Goal: Task Accomplishment & Management: Manage account settings

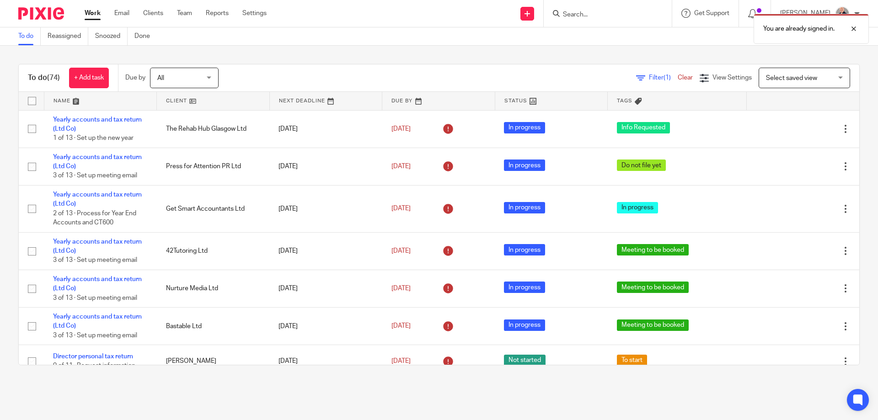
click at [59, 97] on link at bounding box center [100, 101] width 112 height 18
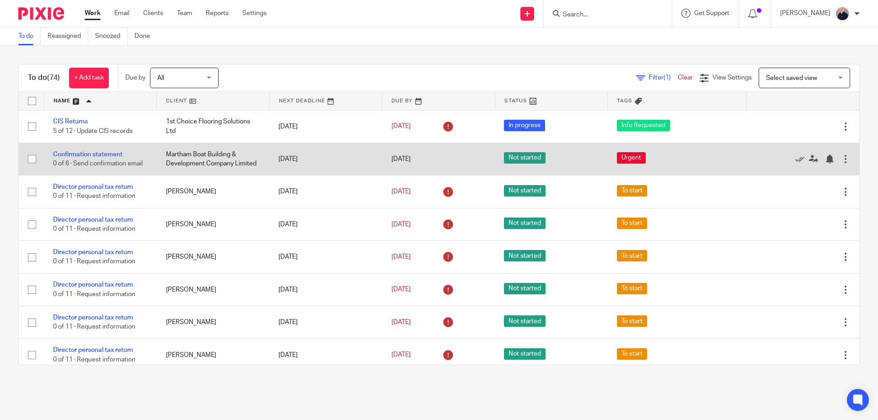
drag, startPoint x: 166, startPoint y: 153, endPoint x: 256, endPoint y: 165, distance: 90.9
click at [256, 165] on td "Martham Boat Building & Development Company Limited" at bounding box center [213, 159] width 113 height 32
drag, startPoint x: 261, startPoint y: 164, endPoint x: 207, endPoint y: 159, distance: 55.1
click at [207, 161] on td "Martham Boat Building & Development Company Limited" at bounding box center [213, 159] width 113 height 32
drag, startPoint x: 162, startPoint y: 154, endPoint x: 214, endPoint y: 158, distance: 52.3
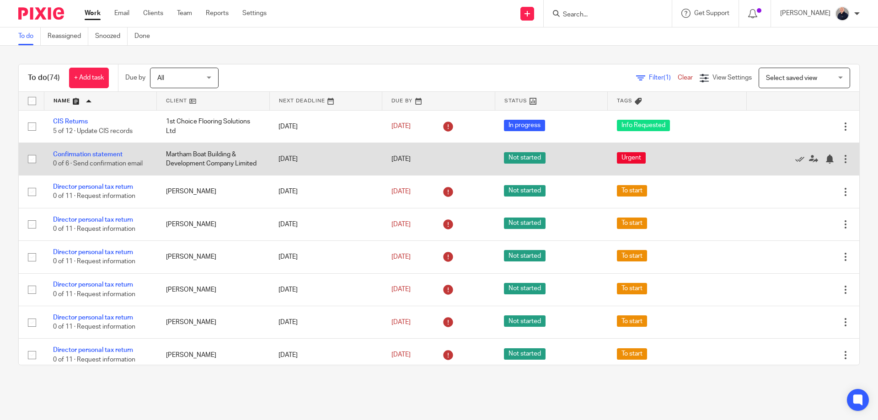
click at [214, 158] on td "Martham Boat Building & Development Company Limited" at bounding box center [213, 159] width 113 height 32
click at [841, 159] on div at bounding box center [845, 158] width 9 height 9
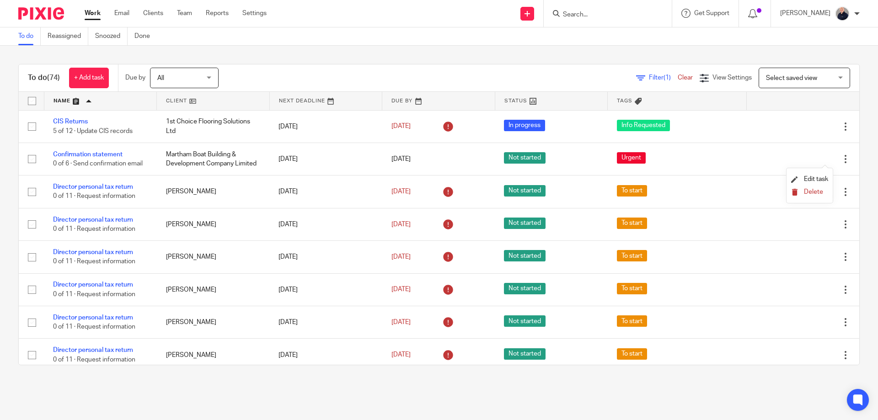
click at [810, 192] on span "Delete" at bounding box center [813, 192] width 19 height 6
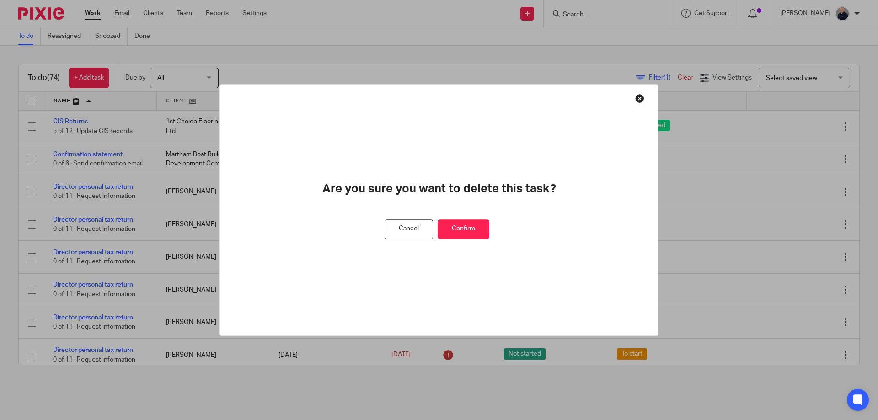
click at [417, 229] on button "Cancel" at bounding box center [408, 229] width 48 height 20
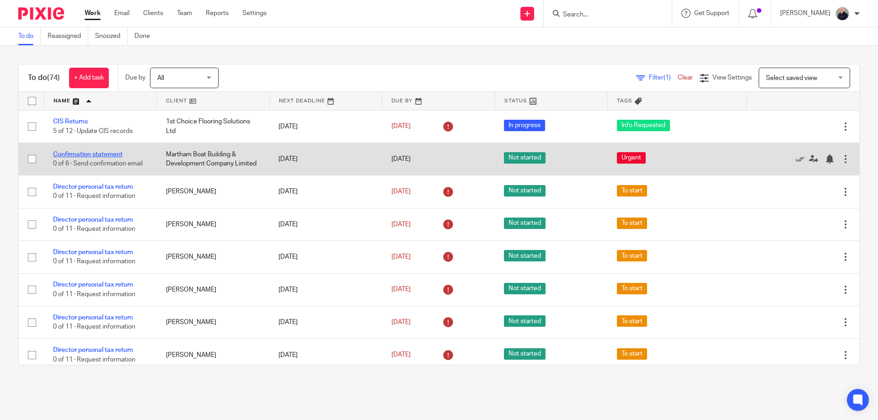
drag, startPoint x: 108, startPoint y: 156, endPoint x: 112, endPoint y: 148, distance: 9.4
click at [108, 156] on link "Confirmation statement" at bounding box center [87, 154] width 69 height 6
click at [841, 159] on div at bounding box center [845, 158] width 9 height 9
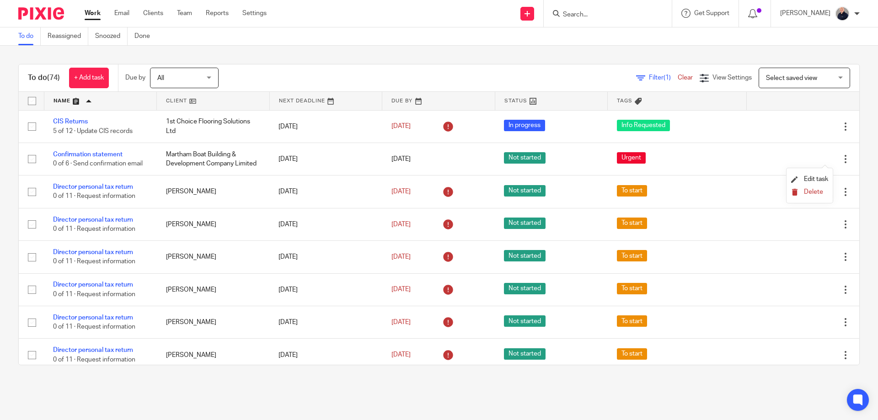
click at [806, 190] on span "Delete" at bounding box center [813, 192] width 19 height 6
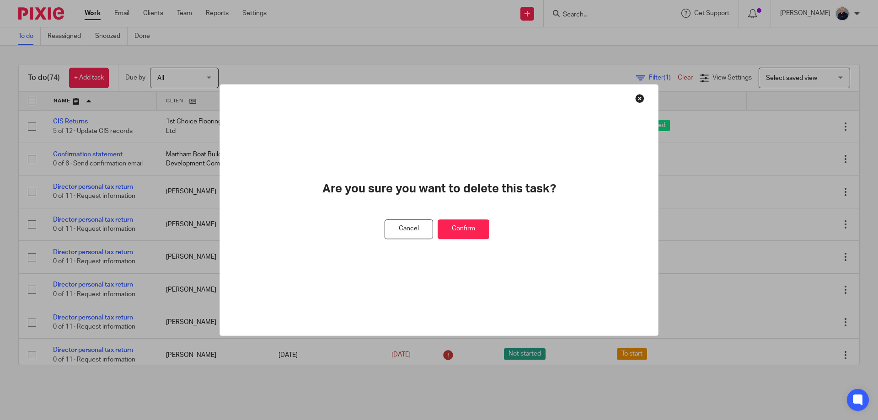
drag, startPoint x: 471, startPoint y: 229, endPoint x: 375, endPoint y: 122, distance: 143.8
click at [469, 229] on button "Confirm" at bounding box center [463, 229] width 52 height 20
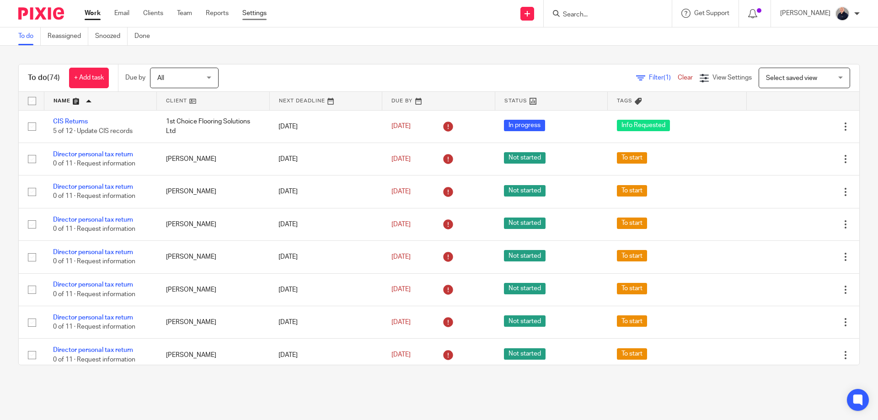
click at [253, 16] on link "Settings" at bounding box center [254, 13] width 24 height 9
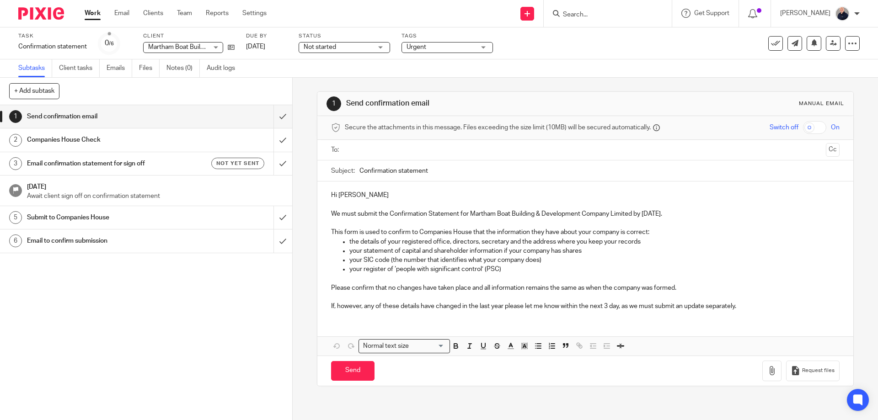
click at [235, 47] on div "Task Confirmation statement Save Confirmation statement 0 /6 Client Martham Boa…" at bounding box center [368, 43] width 701 height 22
click at [232, 46] on icon at bounding box center [231, 47] width 7 height 7
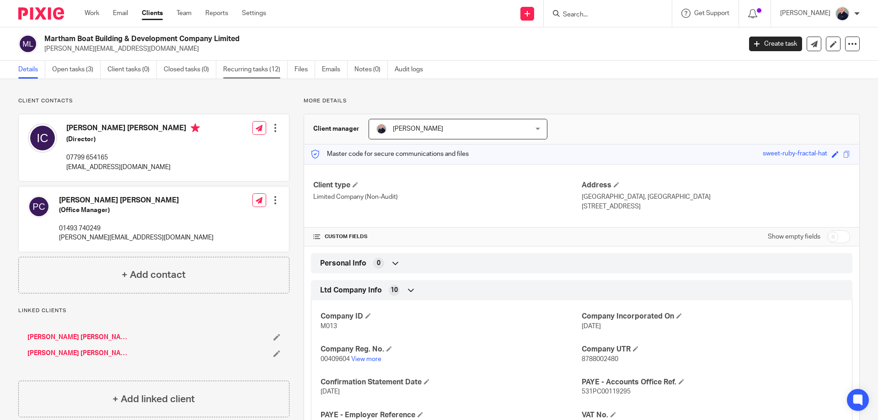
click at [257, 69] on link "Recurring tasks (12)" at bounding box center [255, 70] width 64 height 18
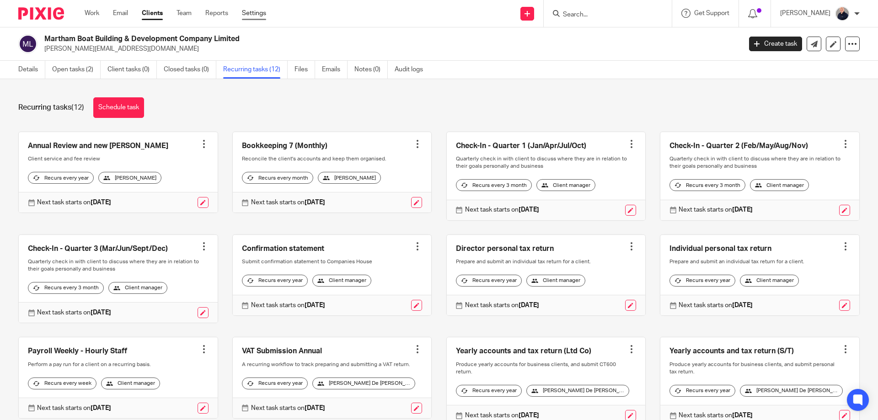
click at [252, 16] on link "Settings" at bounding box center [254, 13] width 24 height 9
click at [413, 146] on div at bounding box center [417, 143] width 9 height 9
click at [381, 202] on span "Cancel schedule" at bounding box center [377, 202] width 48 height 6
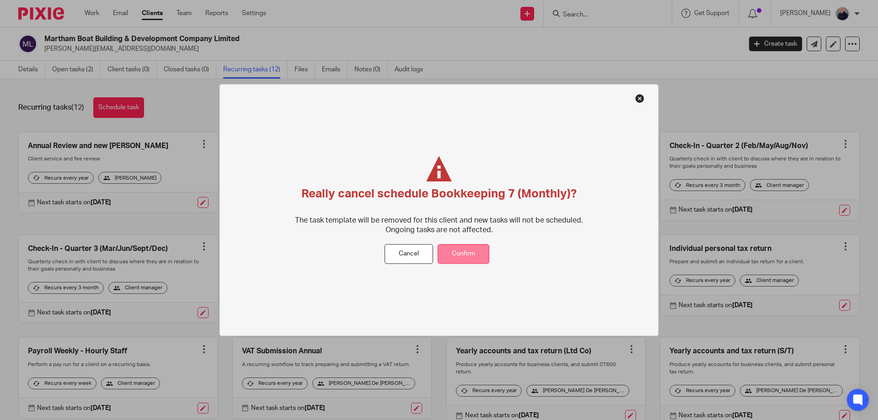
click at [466, 254] on button "Confirm" at bounding box center [463, 255] width 52 height 20
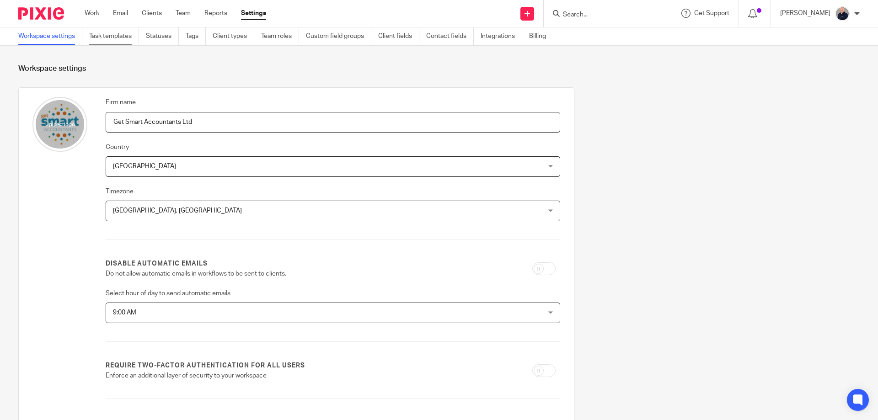
drag, startPoint x: 109, startPoint y: 34, endPoint x: 107, endPoint y: 39, distance: 5.4
click at [109, 34] on link "Task templates" at bounding box center [114, 36] width 50 height 18
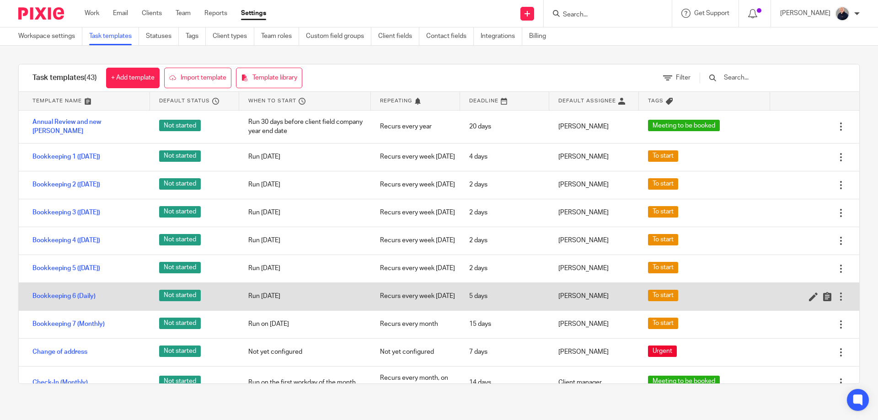
drag, startPoint x: 45, startPoint y: 325, endPoint x: 47, endPoint y: 316, distance: 9.9
click at [45, 301] on link "Bookkeeping 6 (Daily)" at bounding box center [63, 296] width 63 height 9
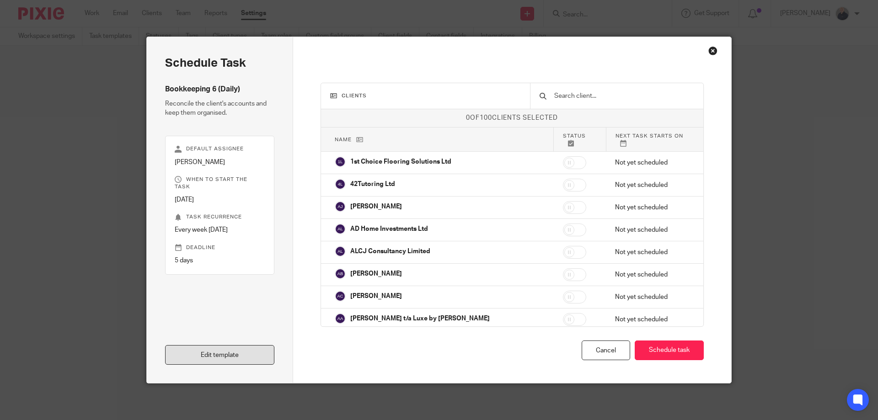
click at [225, 353] on link "Edit template" at bounding box center [219, 355] width 109 height 20
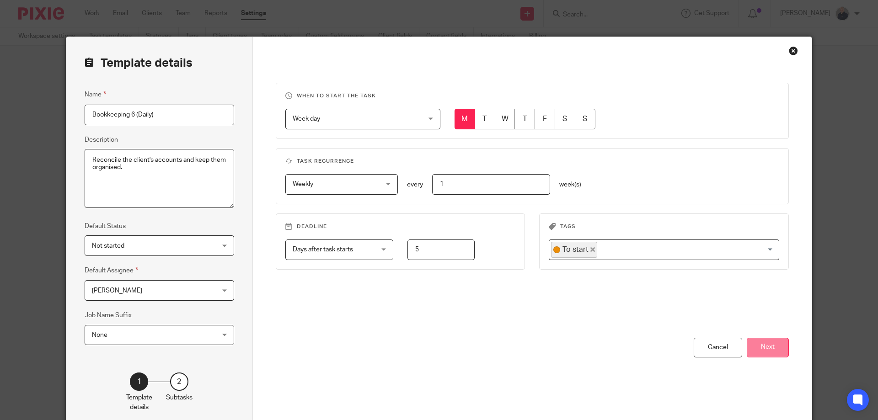
click at [771, 352] on button "Next" at bounding box center [767, 348] width 42 height 20
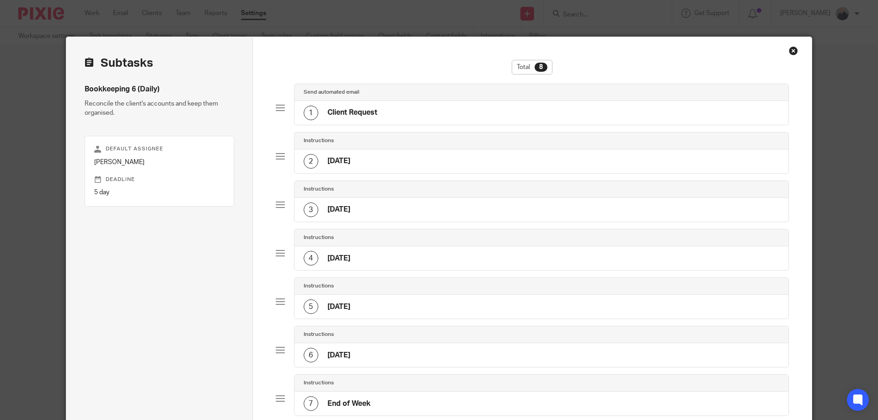
click at [399, 113] on div "1 Client Request" at bounding box center [541, 113] width 494 height 24
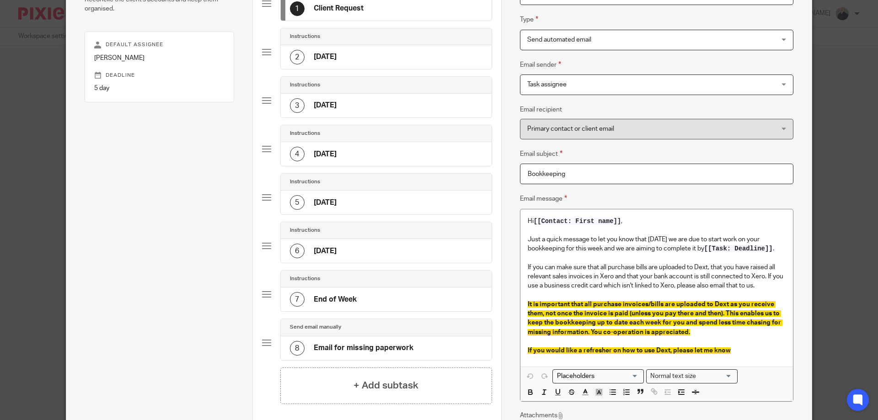
scroll to position [122, 0]
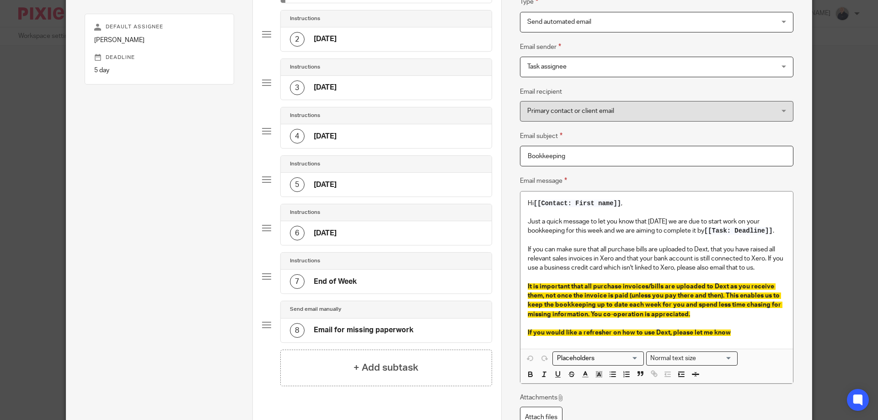
click at [347, 40] on div "2 Monday" at bounding box center [386, 39] width 211 height 24
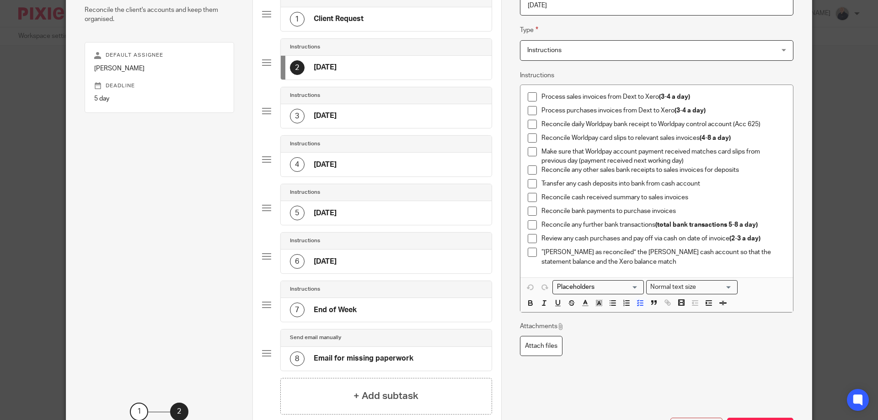
scroll to position [122, 0]
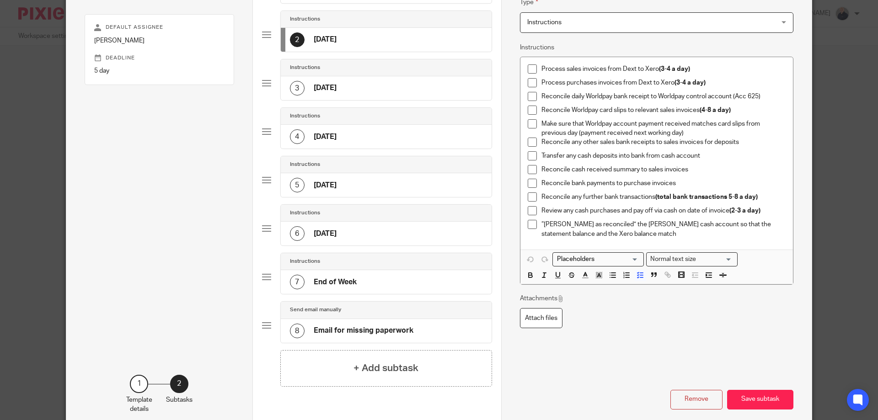
click at [347, 276] on div "7 End of Week" at bounding box center [323, 282] width 67 height 15
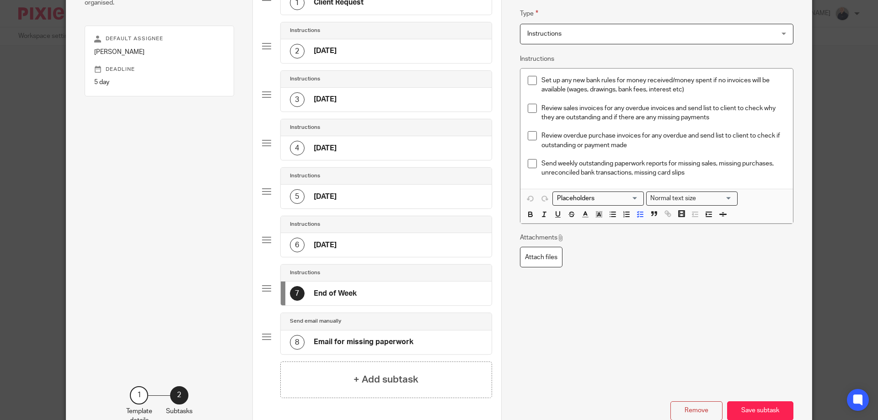
scroll to position [122, 0]
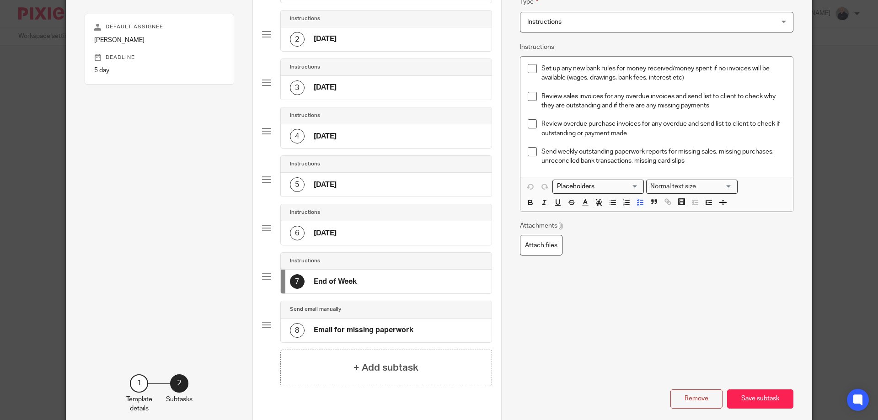
click at [364, 331] on h4 "Email for missing paperwork" at bounding box center [364, 330] width 100 height 10
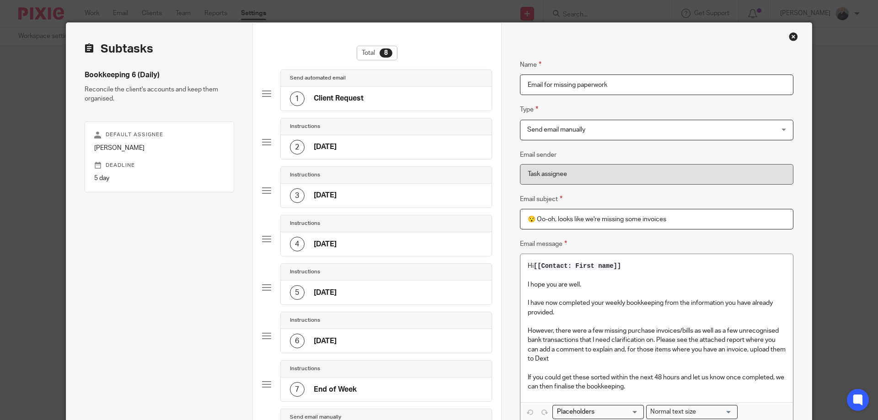
scroll to position [0, 0]
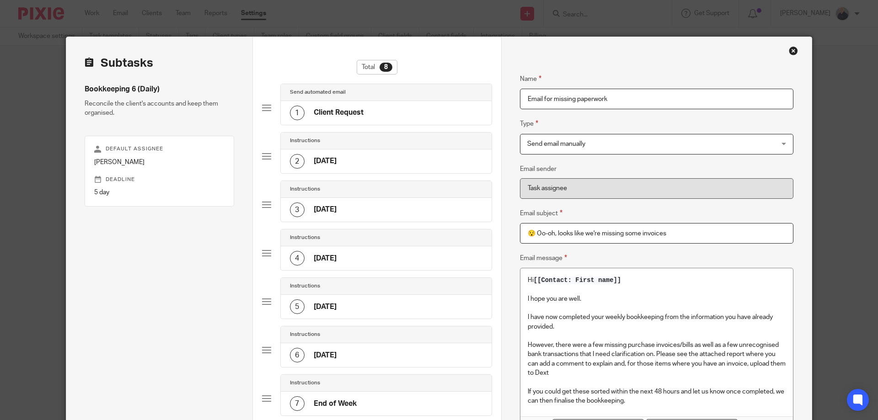
click at [341, 109] on h4 "Client Request" at bounding box center [339, 113] width 50 height 10
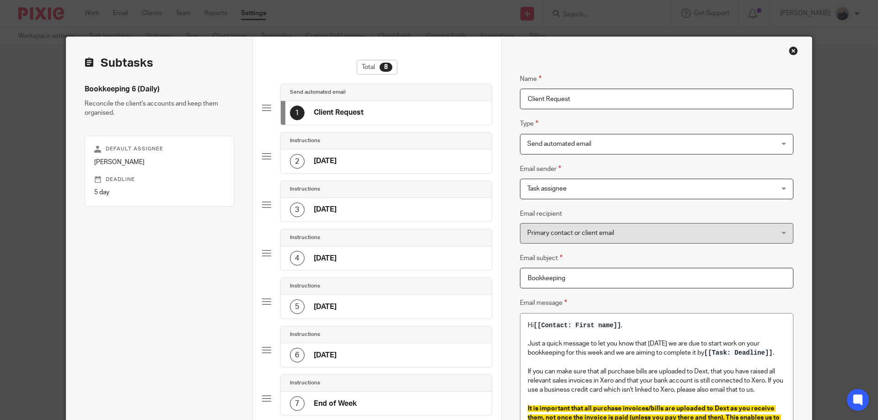
click at [788, 51] on div "Close this dialog window" at bounding box center [792, 50] width 9 height 9
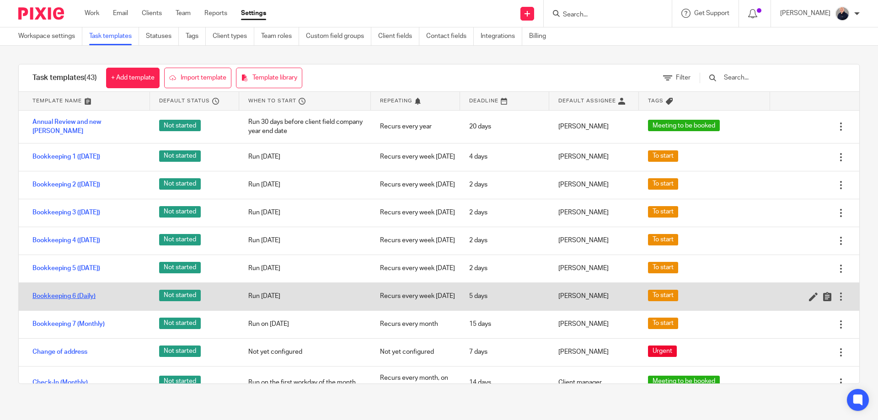
click at [65, 301] on link "Bookkeeping 6 (Daily)" at bounding box center [63, 296] width 63 height 9
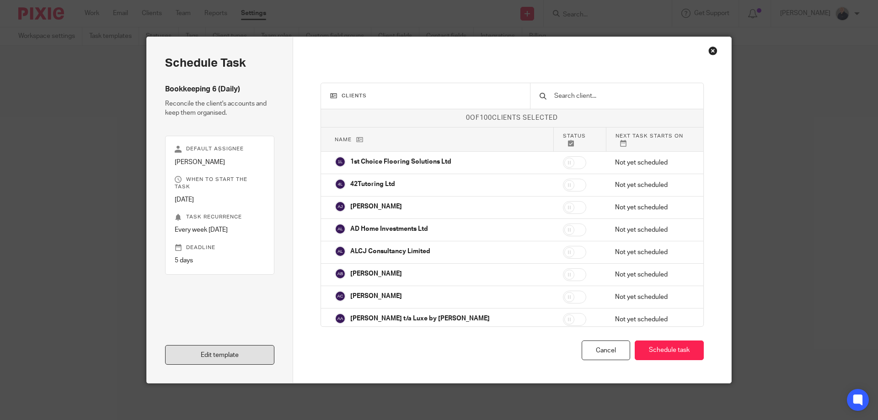
click at [214, 354] on link "Edit template" at bounding box center [219, 355] width 109 height 20
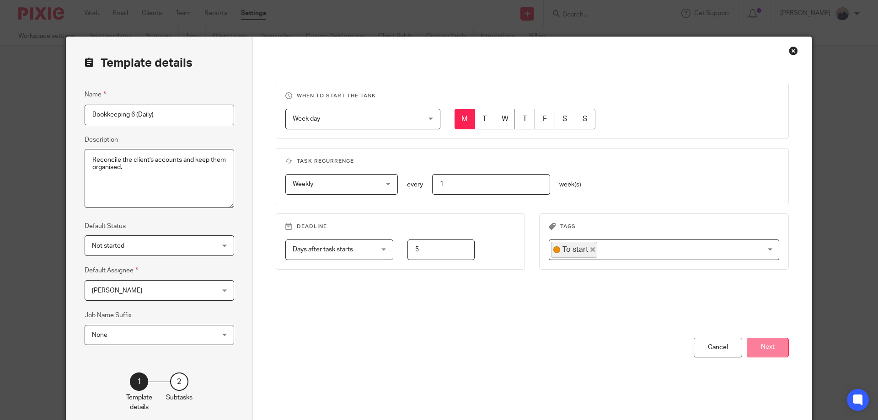
click at [750, 349] on button "Next" at bounding box center [767, 348] width 42 height 20
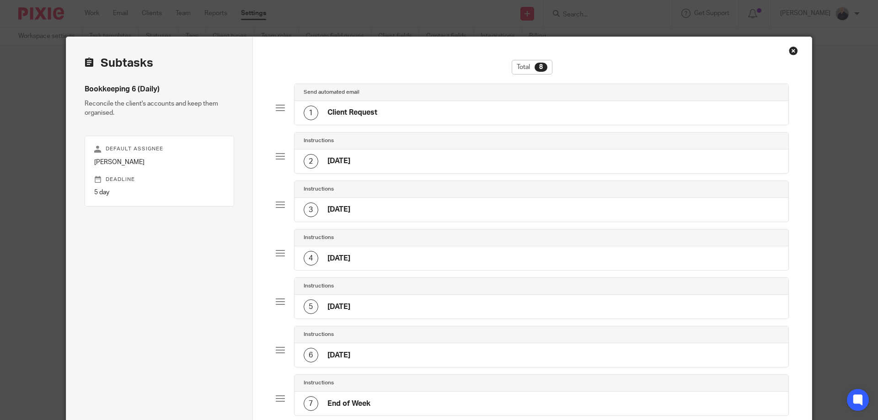
click at [383, 120] on div "1 Client Request" at bounding box center [541, 113] width 494 height 24
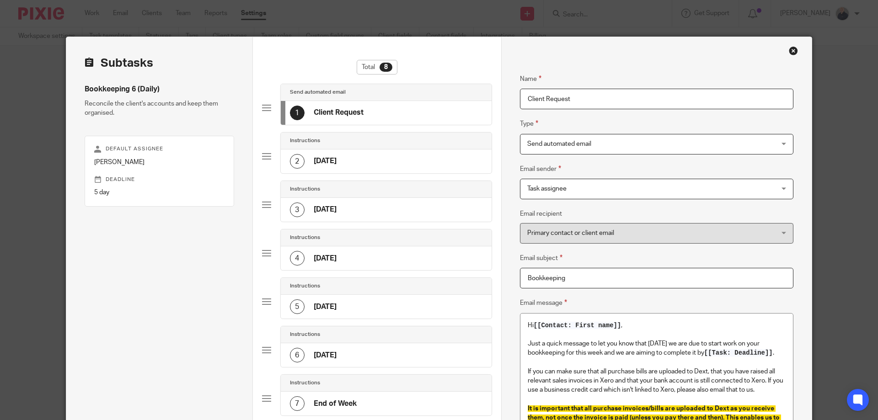
click at [791, 50] on div "Close this dialog window" at bounding box center [792, 50] width 9 height 9
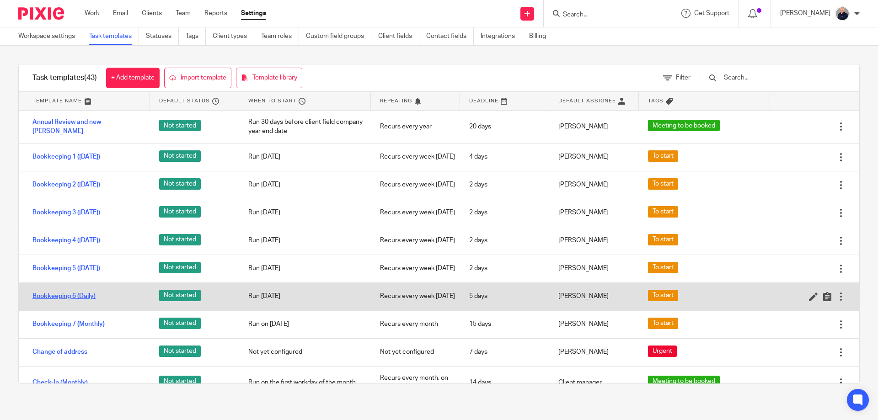
click at [63, 301] on link "Bookkeeping 6 (Daily)" at bounding box center [63, 296] width 63 height 9
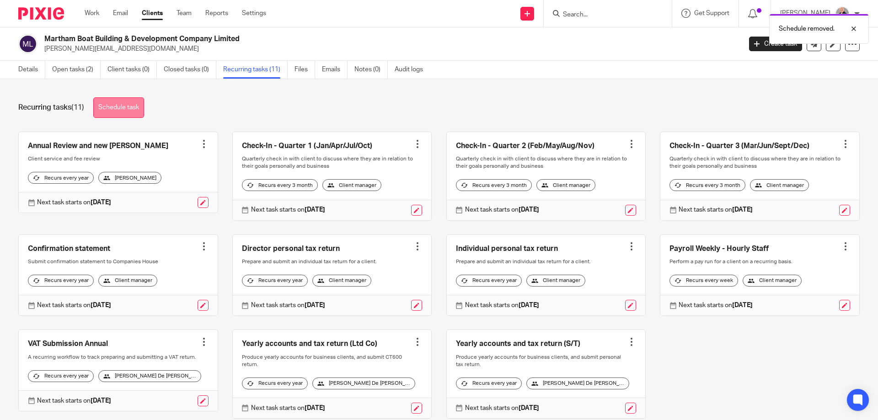
click at [122, 109] on link "Schedule task" at bounding box center [118, 107] width 51 height 21
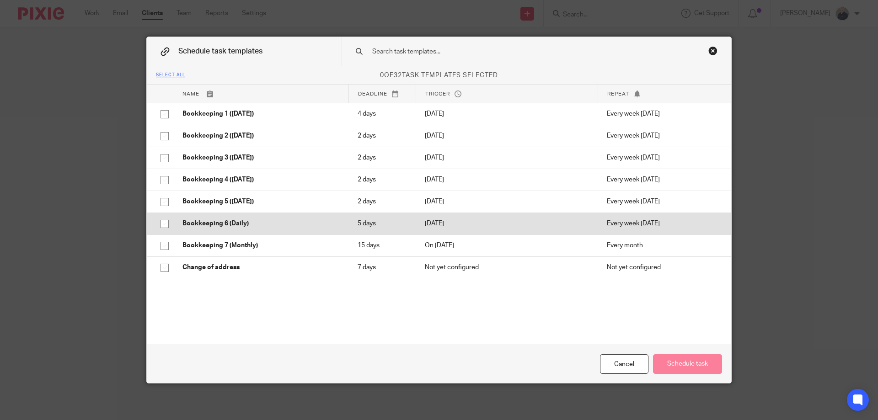
click at [160, 223] on input "checkbox" at bounding box center [164, 223] width 17 height 17
checkbox input "true"
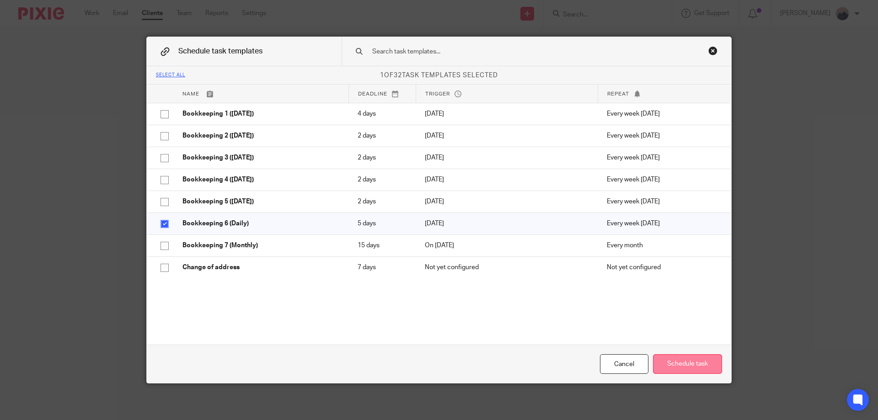
click at [671, 359] on button "Schedule task" at bounding box center [687, 364] width 69 height 20
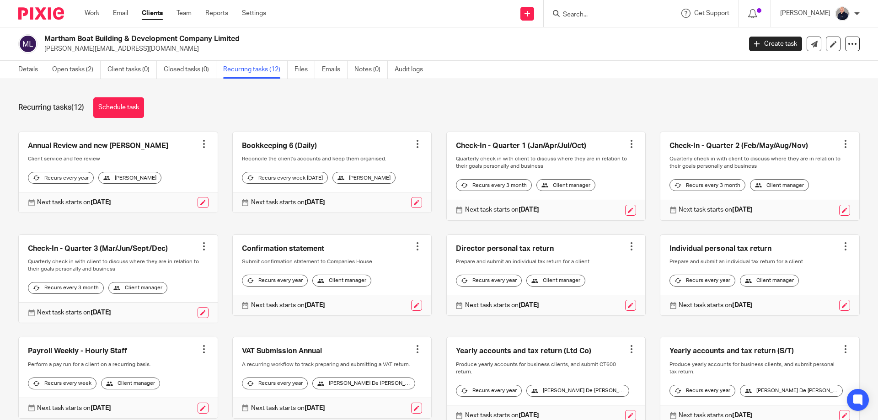
click at [627, 144] on div at bounding box center [631, 143] width 9 height 9
click at [574, 202] on span "Cancel schedule" at bounding box center [588, 202] width 48 height 6
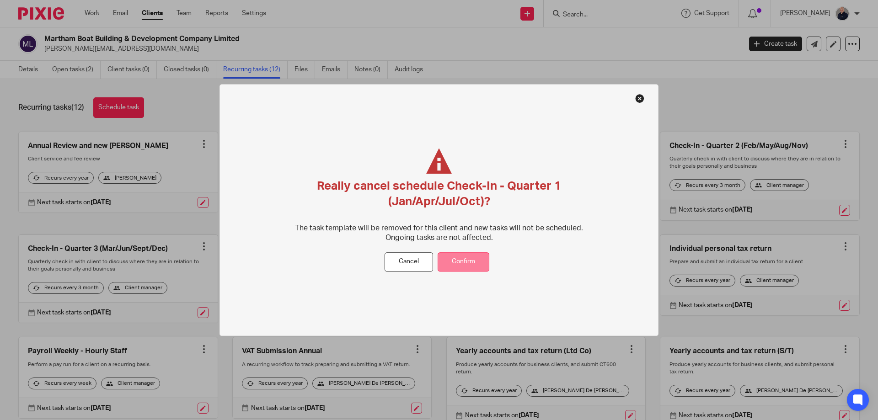
click at [458, 265] on button "Confirm" at bounding box center [463, 262] width 52 height 20
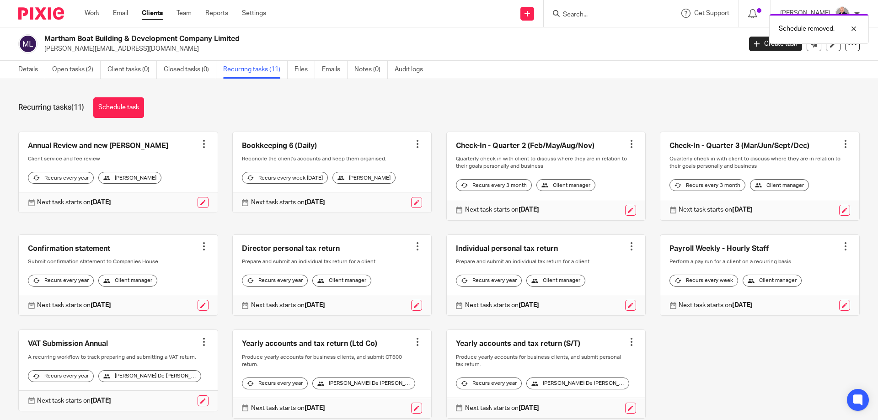
click at [627, 145] on div at bounding box center [631, 143] width 9 height 9
click at [581, 205] on span "Cancel schedule" at bounding box center [588, 202] width 48 height 6
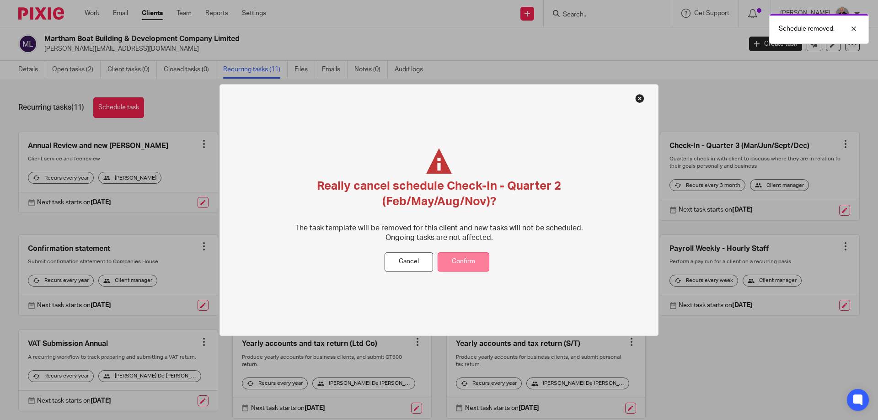
drag, startPoint x: 458, startPoint y: 261, endPoint x: 470, endPoint y: 257, distance: 13.2
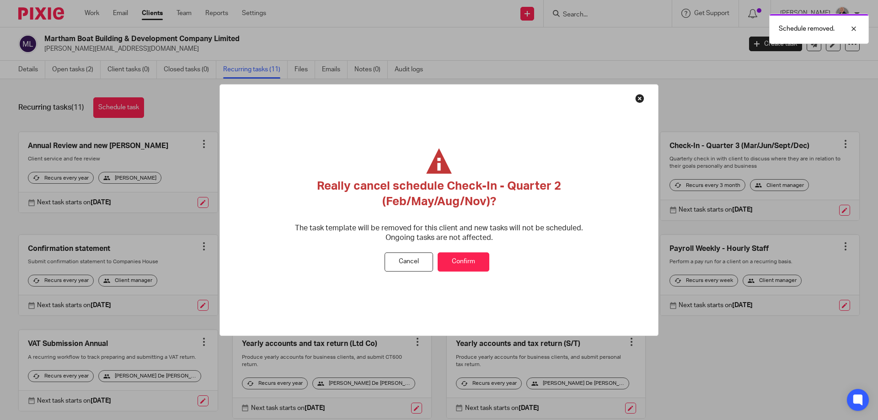
click at [458, 261] on button "Confirm" at bounding box center [463, 262] width 52 height 20
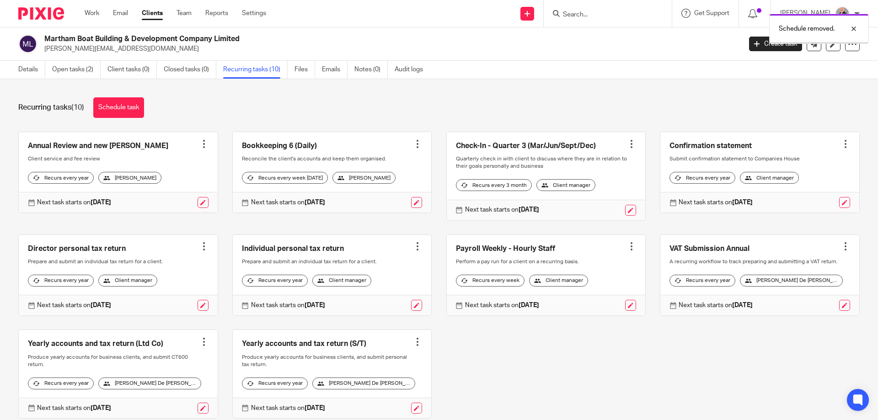
click at [627, 144] on div at bounding box center [631, 143] width 9 height 9
click at [575, 200] on span "Cancel schedule" at bounding box center [588, 202] width 48 height 6
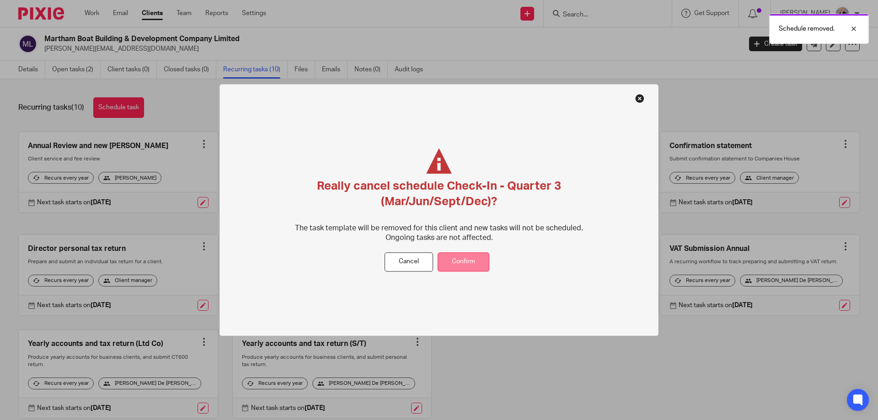
click at [458, 254] on button "Confirm" at bounding box center [463, 262] width 52 height 20
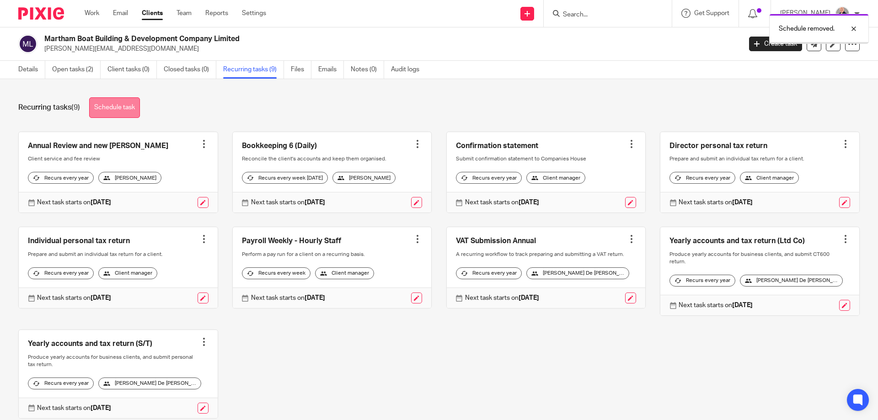
click at [122, 109] on link "Schedule task" at bounding box center [114, 107] width 51 height 21
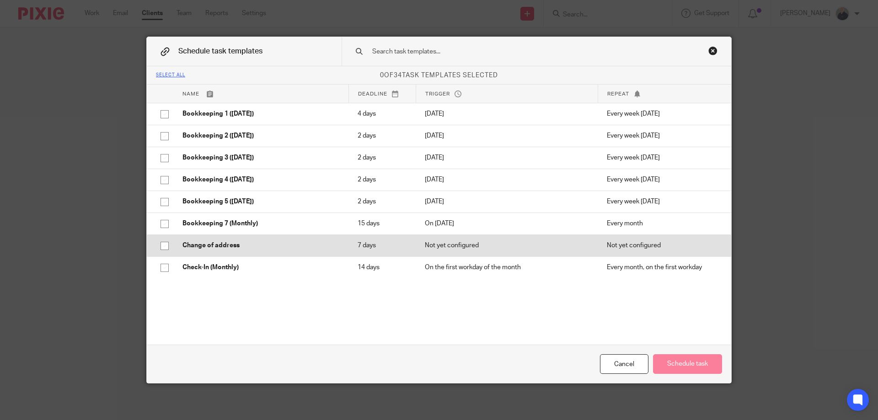
scroll to position [122, 0]
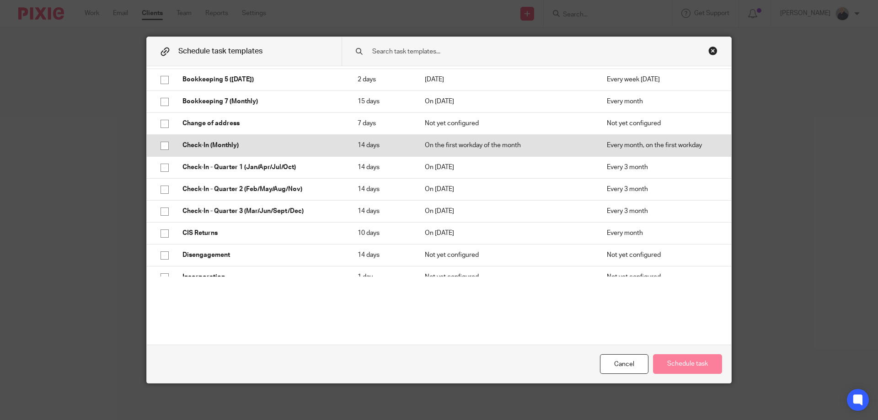
click at [160, 146] on input "checkbox" at bounding box center [164, 145] width 17 height 17
checkbox input "true"
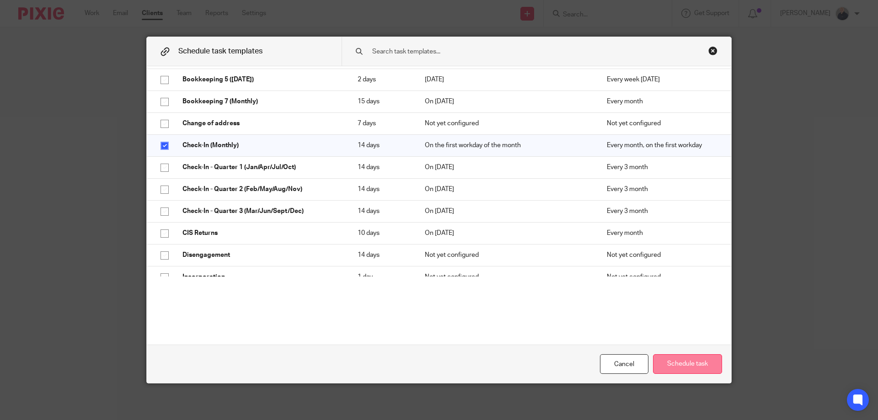
click at [674, 362] on button "Schedule task" at bounding box center [687, 364] width 69 height 20
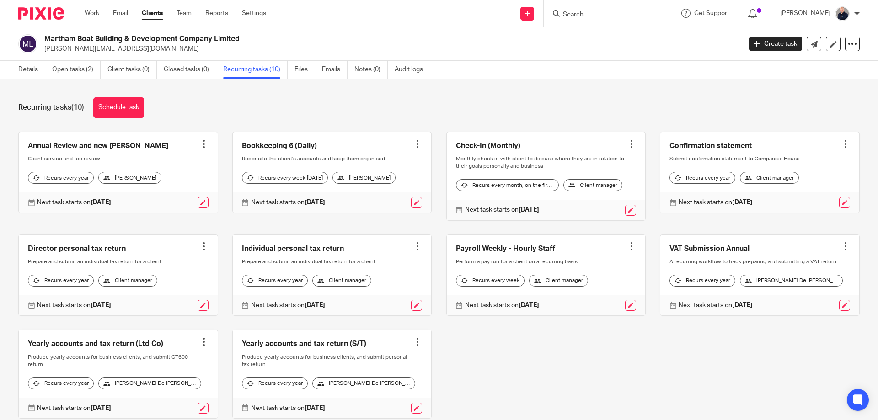
click at [201, 251] on div at bounding box center [203, 246] width 9 height 9
click at [165, 317] on span "Cancel schedule" at bounding box center [167, 318] width 48 height 6
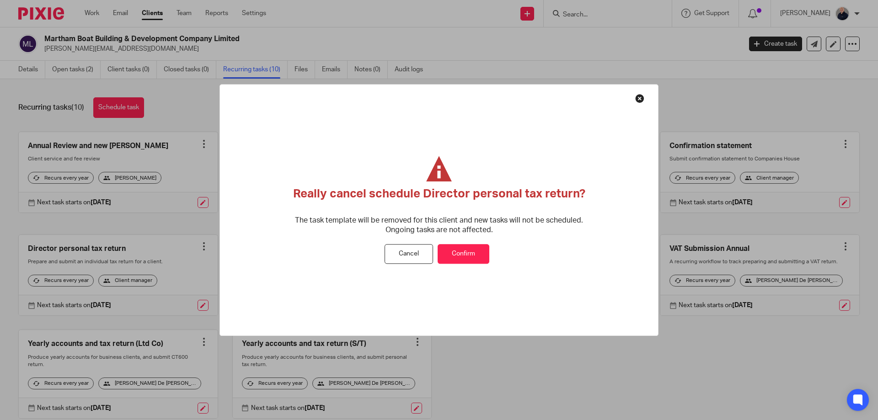
drag, startPoint x: 474, startPoint y: 259, endPoint x: 467, endPoint y: 261, distance: 7.7
click at [475, 259] on button "Confirm" at bounding box center [463, 255] width 52 height 20
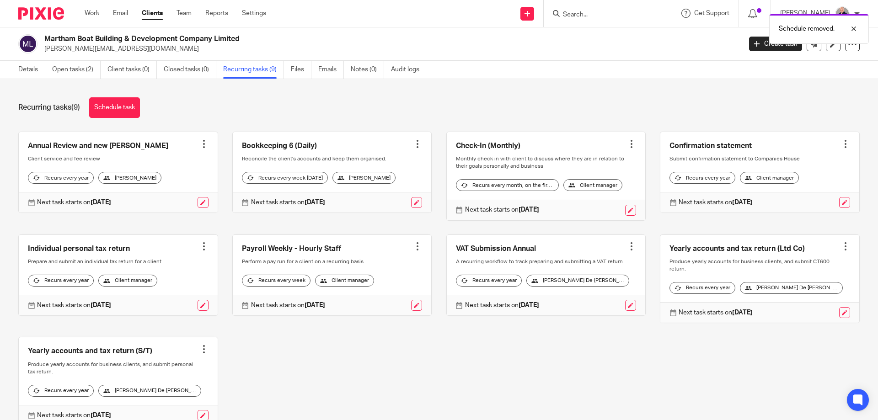
click at [199, 251] on div at bounding box center [203, 246] width 9 height 9
click at [174, 316] on span "Cancel schedule" at bounding box center [167, 318] width 48 height 6
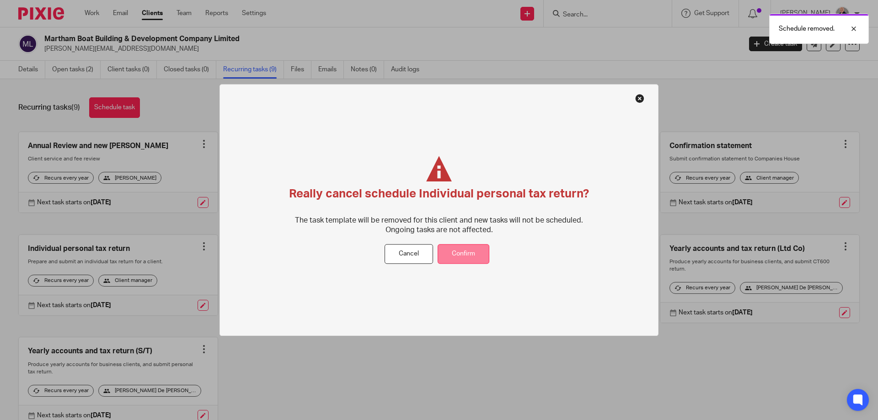
click at [456, 254] on button "Confirm" at bounding box center [463, 255] width 52 height 20
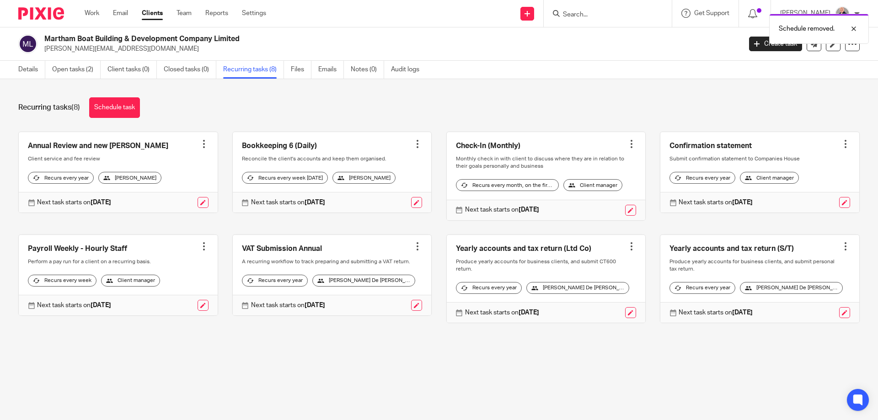
click at [841, 251] on div at bounding box center [845, 246] width 9 height 9
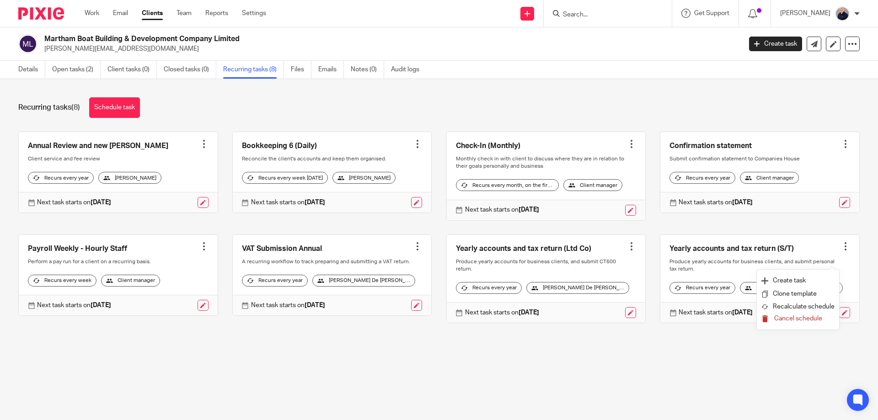
click at [783, 319] on span "Cancel schedule" at bounding box center [798, 318] width 48 height 6
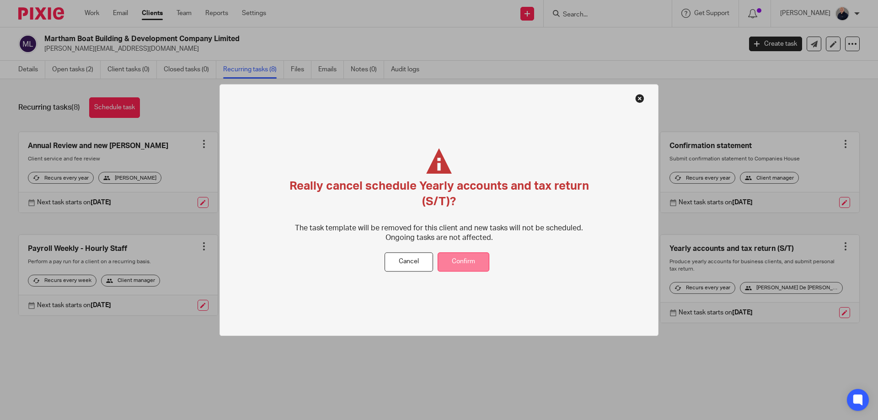
click at [450, 256] on button "Confirm" at bounding box center [463, 262] width 52 height 20
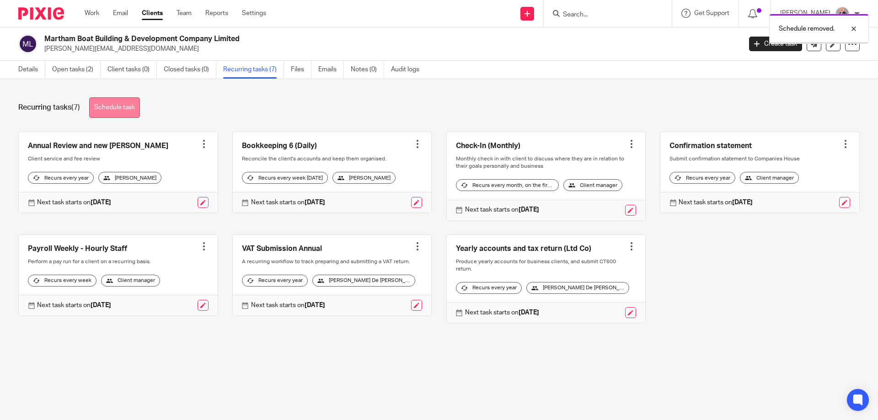
click at [119, 107] on link "Schedule task" at bounding box center [114, 107] width 51 height 21
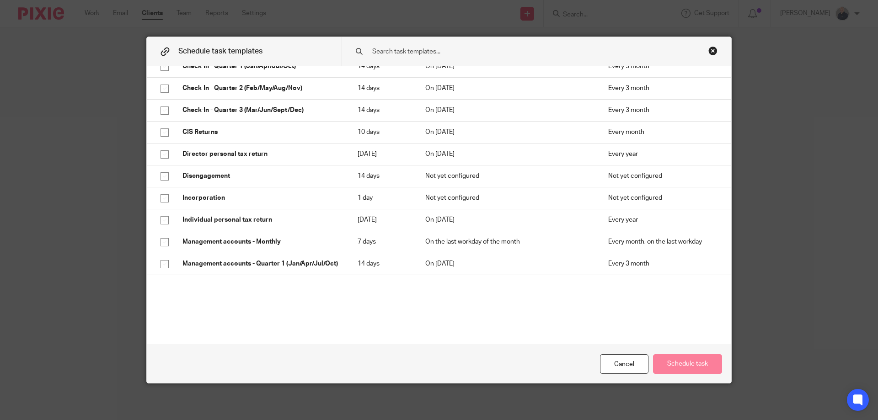
scroll to position [219, 0]
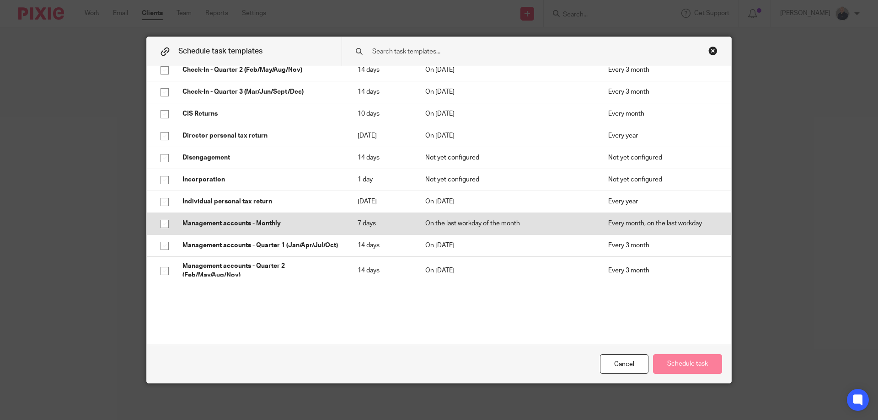
click at [161, 224] on input "checkbox" at bounding box center [164, 223] width 17 height 17
checkbox input "true"
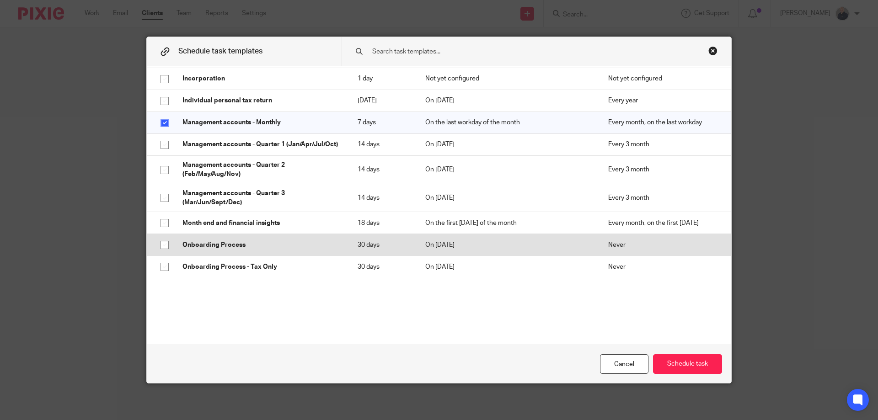
scroll to position [329, 0]
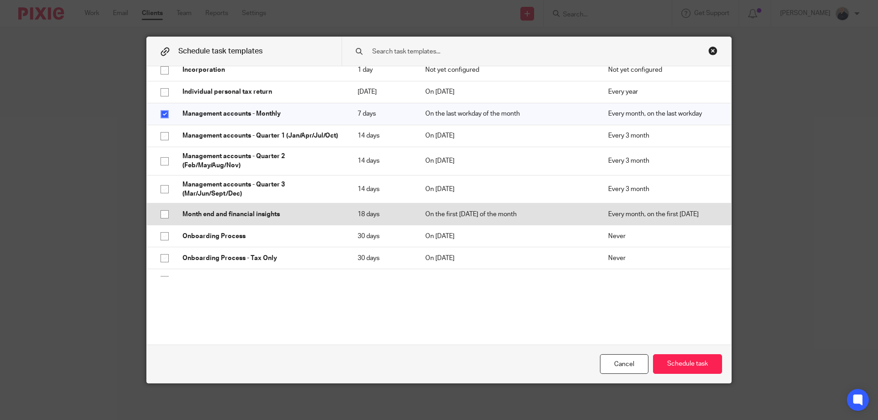
click at [164, 221] on input "checkbox" at bounding box center [164, 214] width 17 height 17
checkbox input "true"
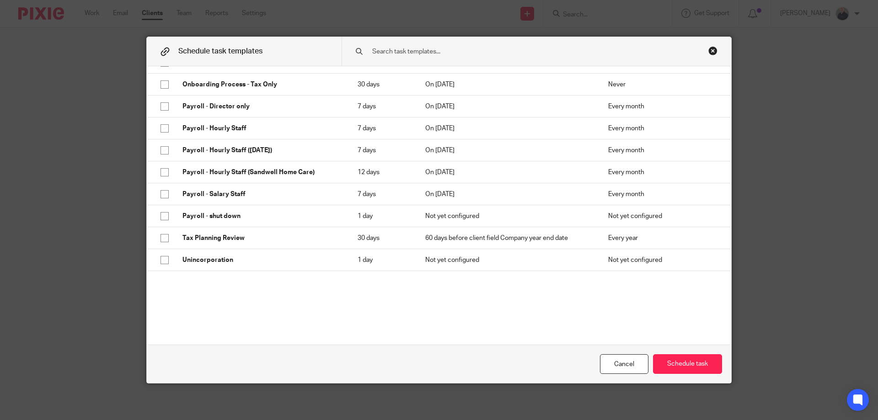
scroll to position [512, 0]
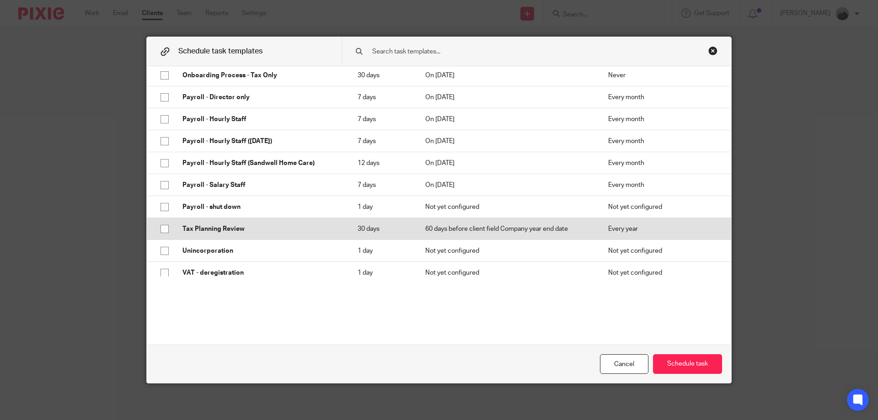
click at [162, 237] on input "checkbox" at bounding box center [164, 228] width 17 height 17
checkbox input "true"
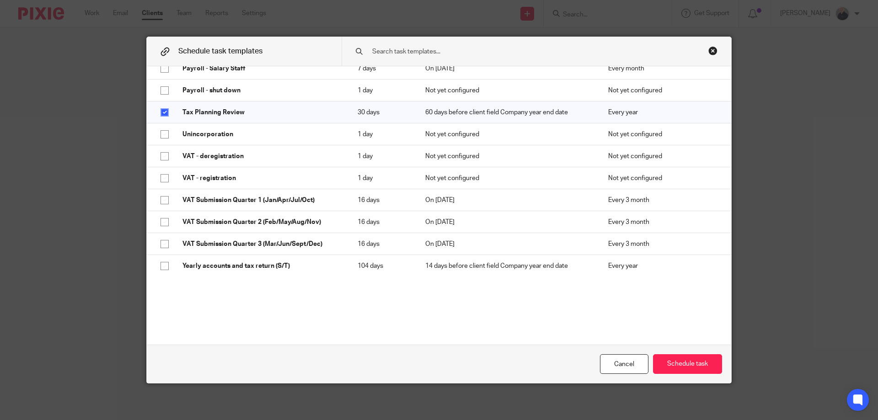
scroll to position [635, 0]
click at [676, 367] on button "Schedule task" at bounding box center [687, 364] width 69 height 20
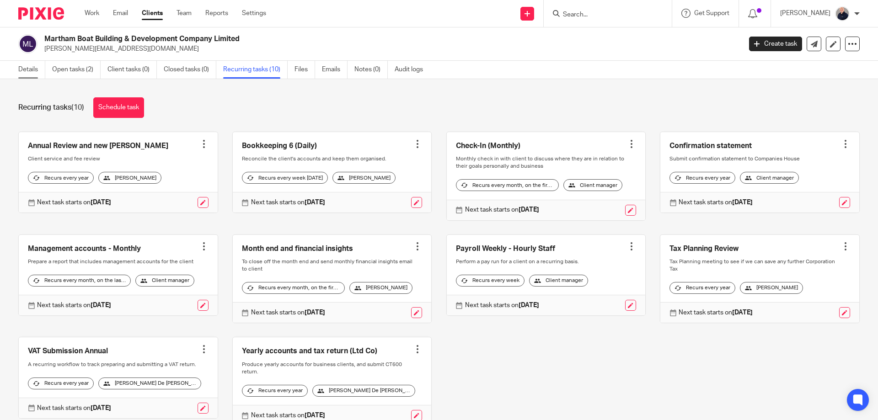
click at [25, 67] on link "Details" at bounding box center [31, 70] width 27 height 18
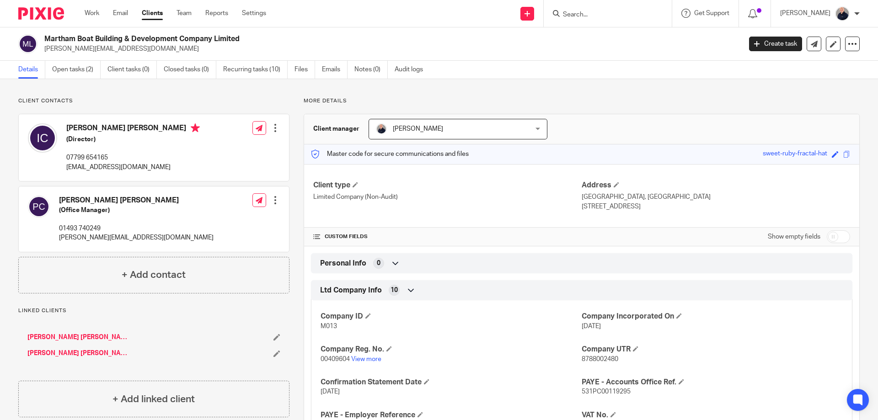
click at [55, 336] on link "[PERSON_NAME] [PERSON_NAME]" at bounding box center [77, 337] width 101 height 9
click at [53, 353] on link "[PERSON_NAME] [PERSON_NAME]" at bounding box center [77, 353] width 101 height 9
click at [255, 69] on link "Recurring tasks (10)" at bounding box center [255, 70] width 64 height 18
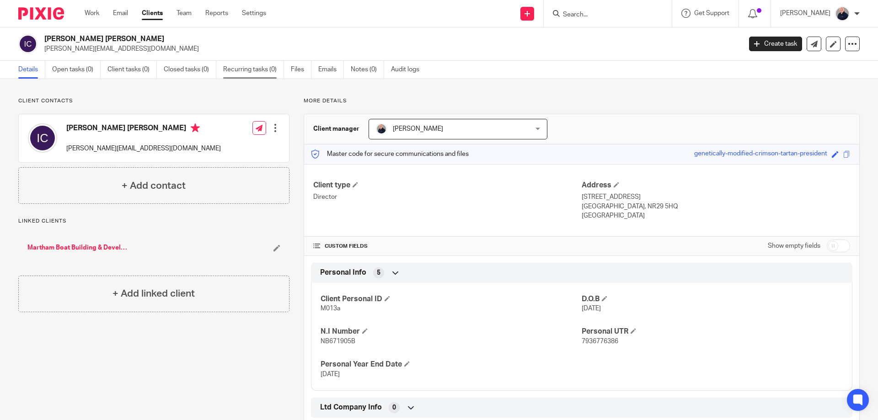
click at [245, 69] on link "Recurring tasks (0)" at bounding box center [253, 70] width 61 height 18
click at [237, 71] on link "Recurring tasks (0)" at bounding box center [253, 70] width 61 height 18
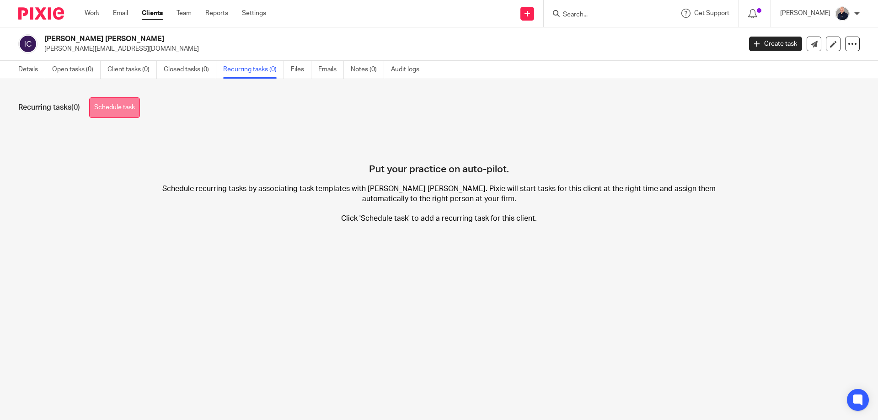
click at [114, 104] on link "Schedule task" at bounding box center [114, 107] width 51 height 21
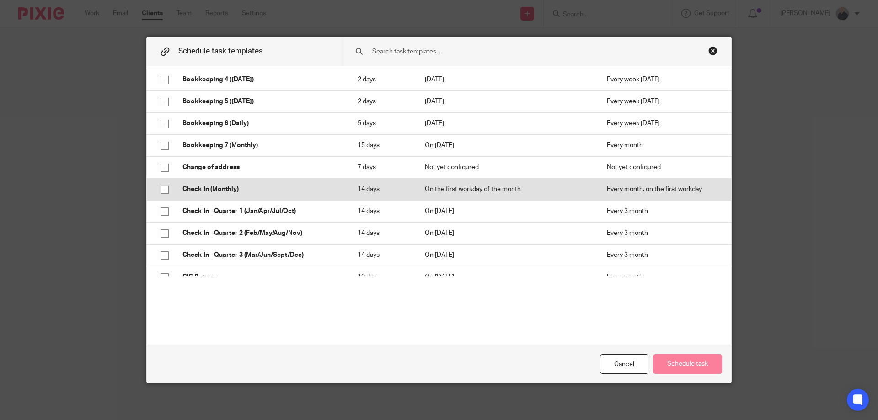
scroll to position [244, 0]
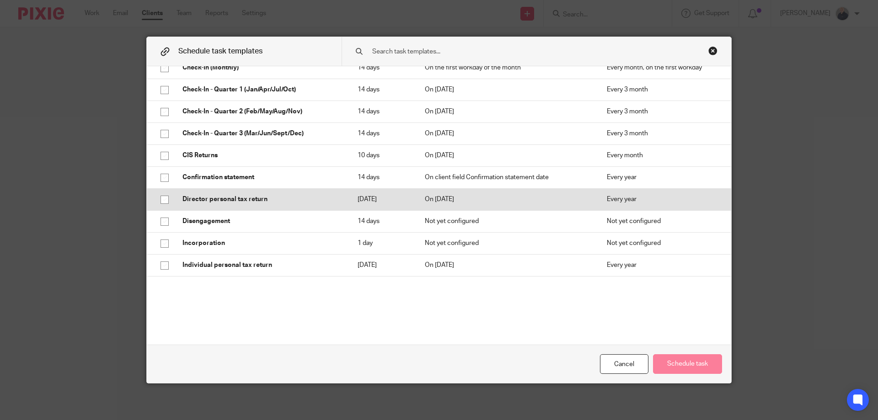
click at [159, 201] on input "checkbox" at bounding box center [164, 199] width 17 height 17
checkbox input "true"
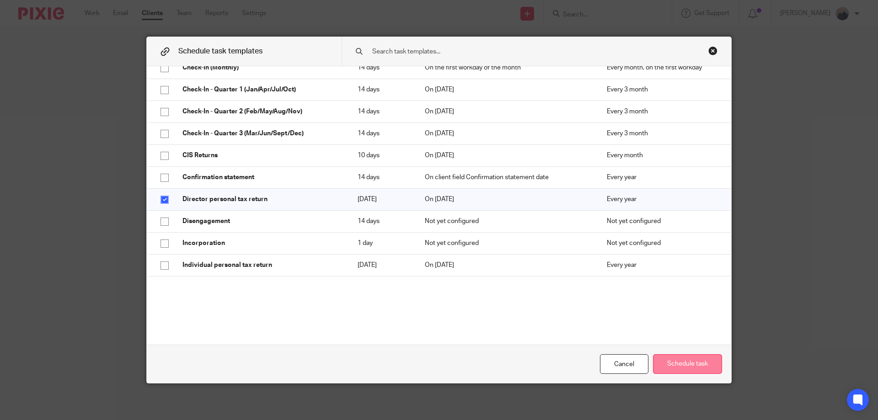
click at [690, 366] on button "Schedule task" at bounding box center [687, 364] width 69 height 20
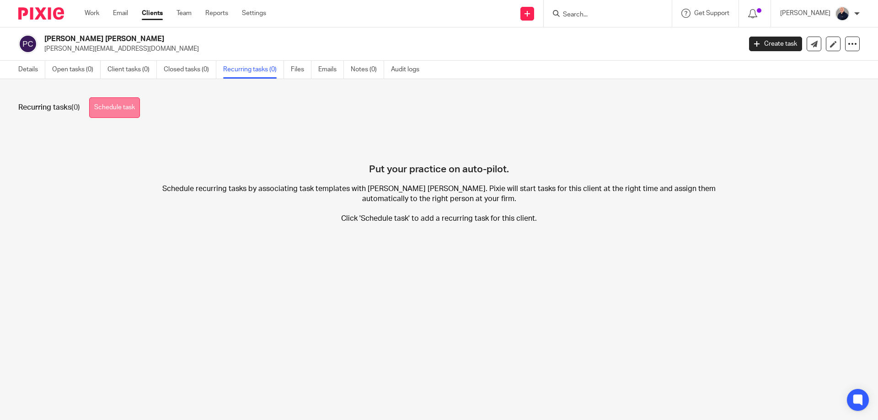
click at [100, 109] on link "Schedule task" at bounding box center [114, 107] width 51 height 21
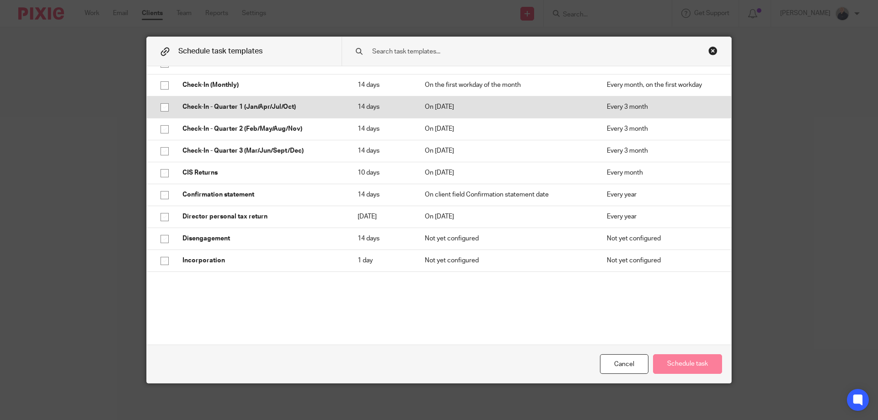
scroll to position [244, 0]
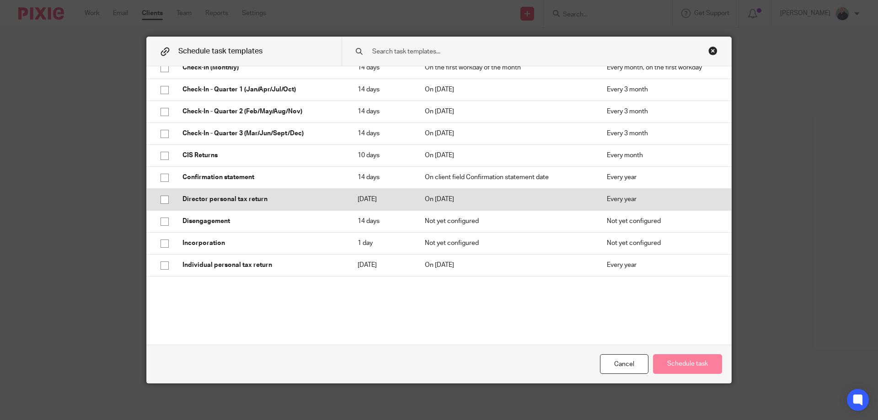
click at [161, 199] on input "checkbox" at bounding box center [164, 199] width 17 height 17
checkbox input "true"
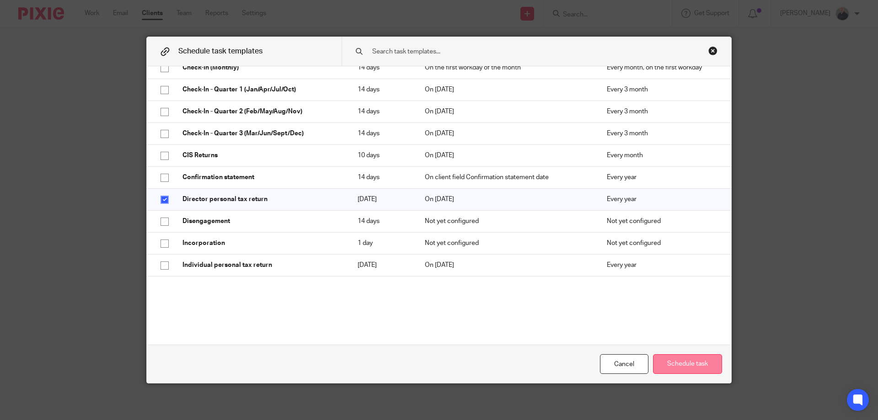
click at [703, 361] on button "Schedule task" at bounding box center [687, 364] width 69 height 20
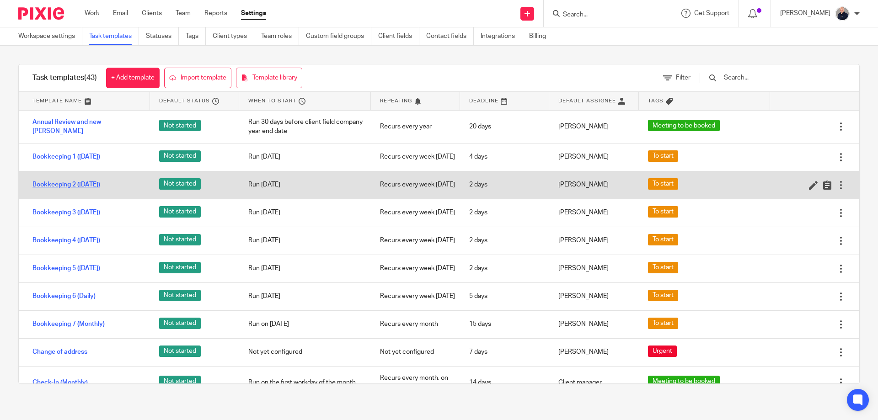
click at [67, 189] on link "Bookkeeping 2 ([DATE])" at bounding box center [66, 184] width 68 height 9
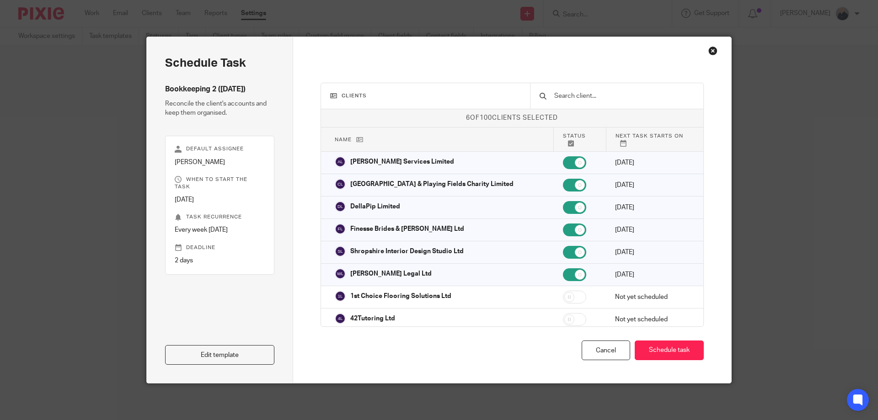
click at [218, 345] on div "Edit template" at bounding box center [219, 320] width 109 height 90
click at [237, 349] on link "Edit template" at bounding box center [219, 355] width 109 height 20
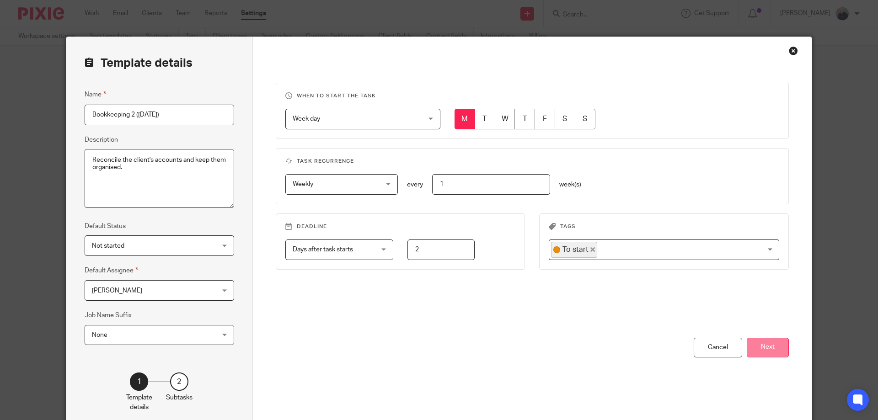
click at [765, 346] on button "Next" at bounding box center [767, 348] width 42 height 20
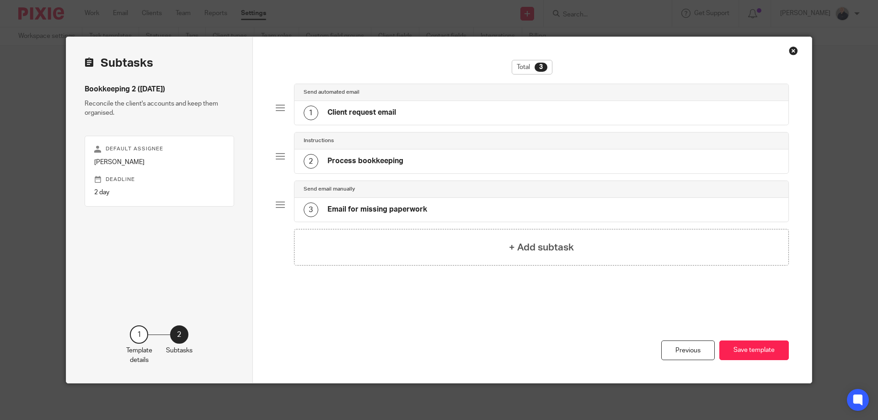
click at [789, 51] on div "Close this dialog window" at bounding box center [792, 50] width 9 height 9
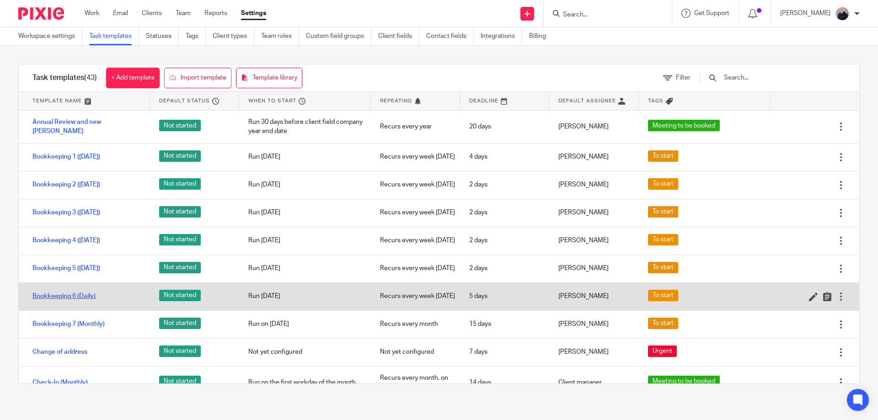
click at [64, 301] on link "Bookkeeping 6 (Daily)" at bounding box center [63, 296] width 63 height 9
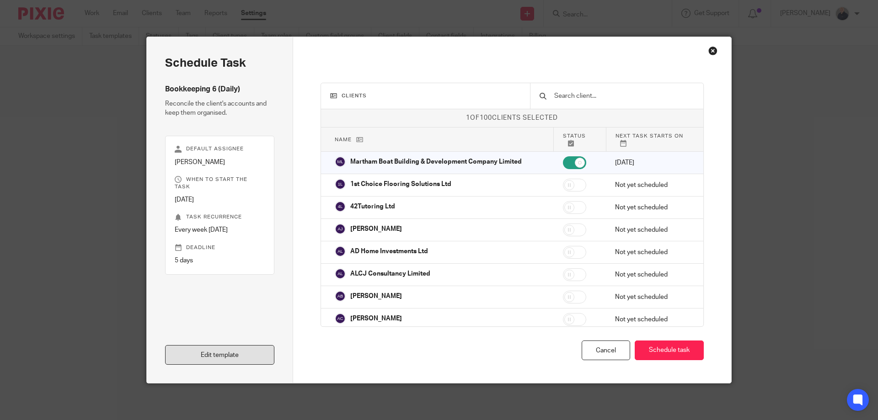
click at [204, 361] on link "Edit template" at bounding box center [219, 355] width 109 height 20
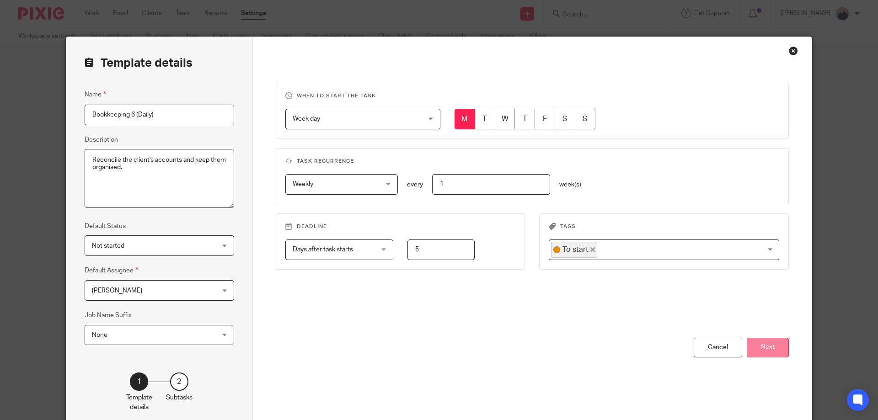
click at [765, 349] on button "Next" at bounding box center [767, 348] width 42 height 20
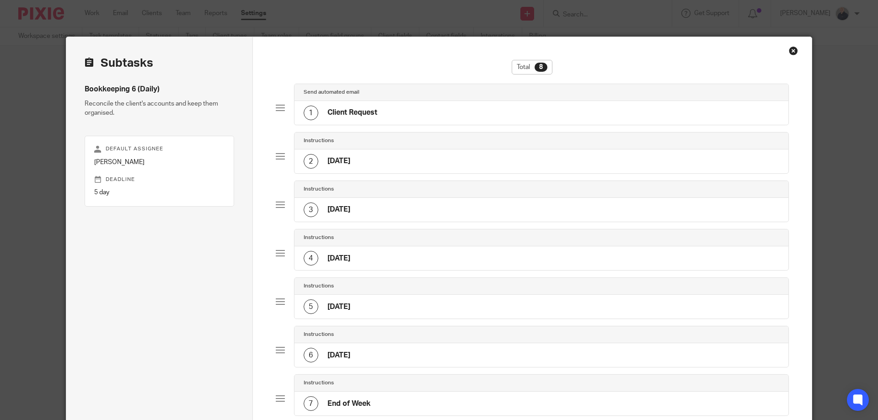
click at [381, 118] on div "1 Client Request" at bounding box center [541, 113] width 494 height 24
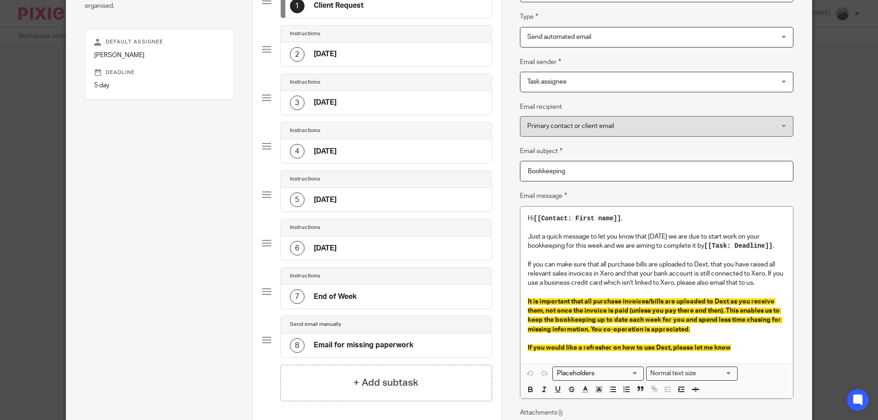
scroll to position [122, 0]
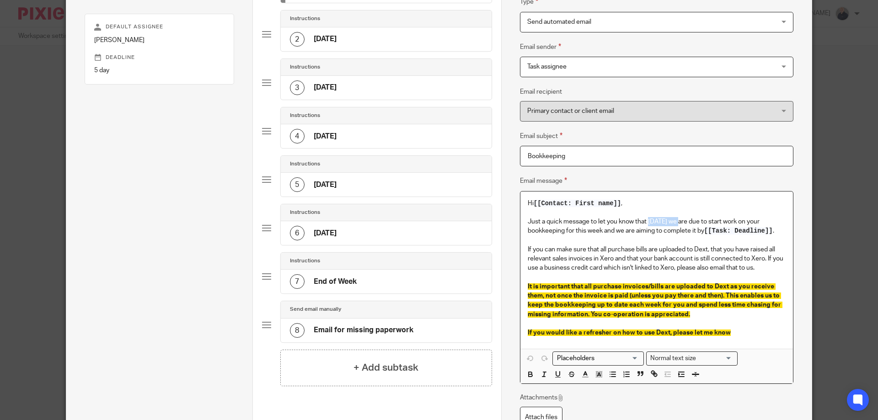
drag, startPoint x: 647, startPoint y: 222, endPoint x: 679, endPoint y: 220, distance: 31.6
click at [679, 220] on p "Just a quick message to let you know that on Monday we are due to start work on…" at bounding box center [656, 226] width 258 height 19
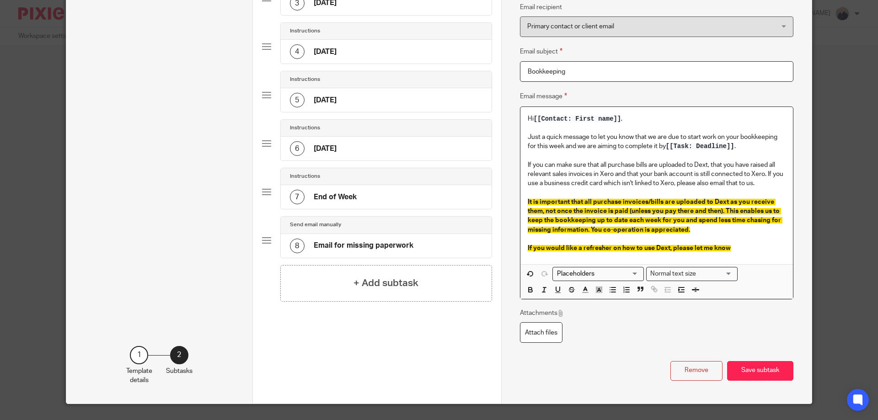
scroll to position [227, 0]
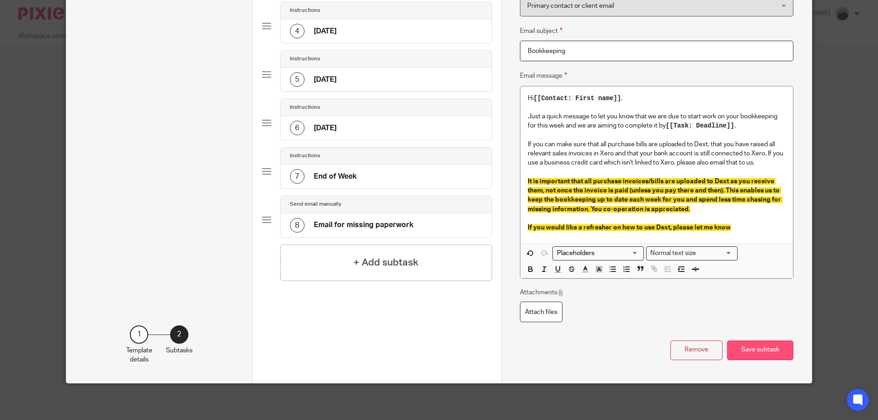
click at [762, 355] on button "Save subtask" at bounding box center [760, 351] width 66 height 20
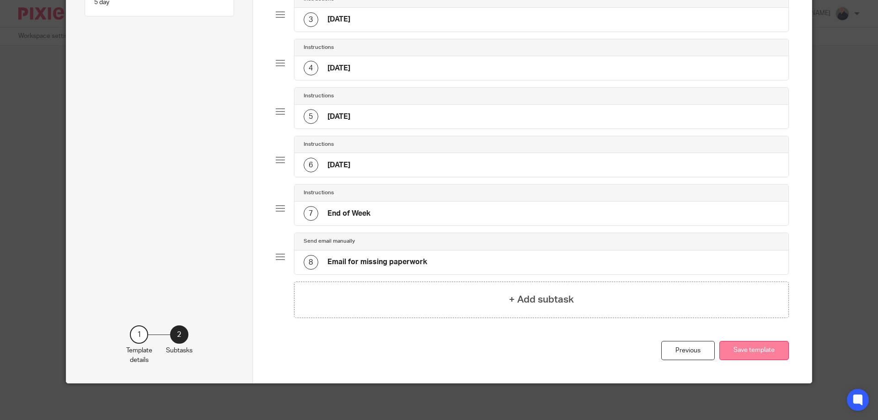
click at [746, 353] on button "Save template" at bounding box center [753, 351] width 69 height 20
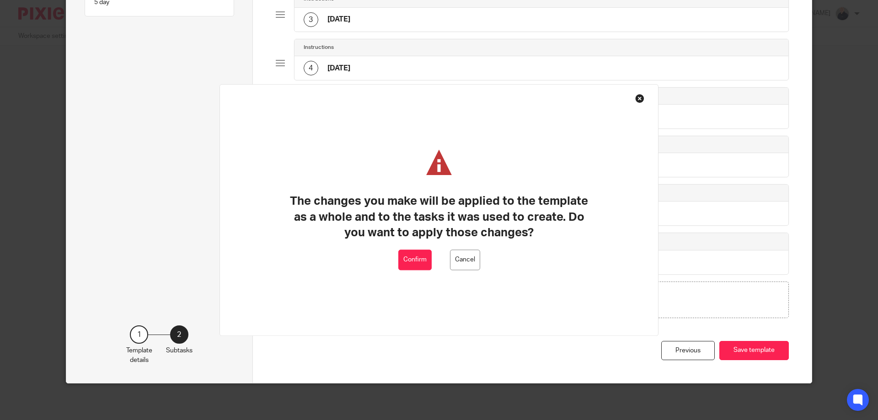
click at [421, 261] on button "Confirm" at bounding box center [414, 260] width 33 height 21
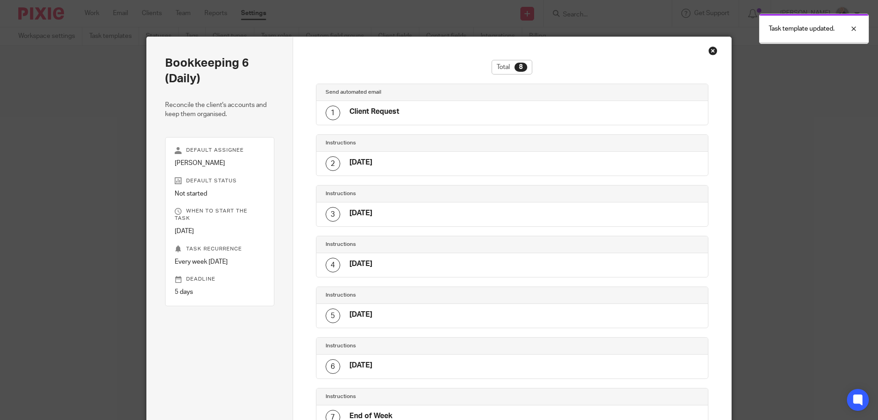
scroll to position [153, 0]
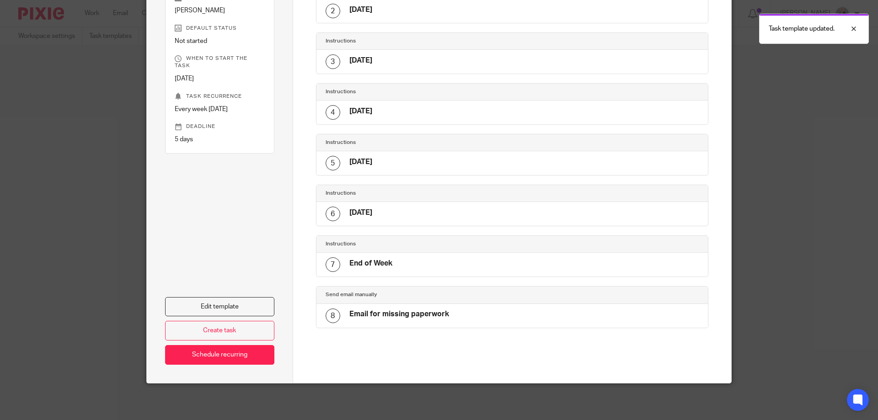
click at [392, 266] on div "7 End of Week" at bounding box center [512, 265] width 392 height 24
click at [367, 264] on h4 "End of Week" at bounding box center [370, 264] width 43 height 10
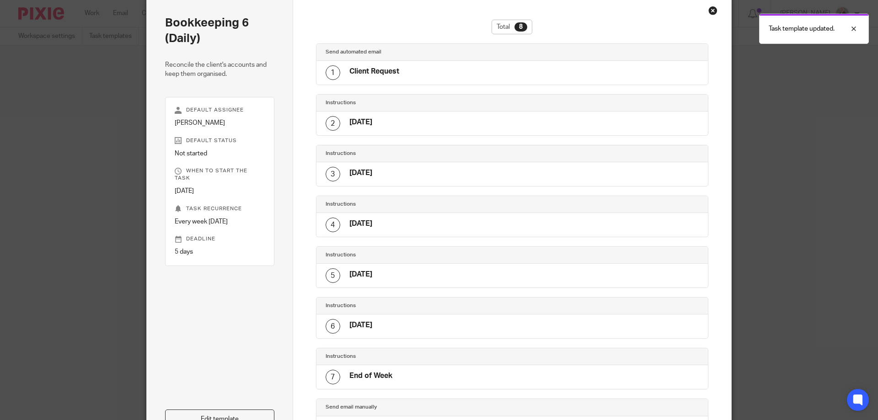
scroll to position [0, 0]
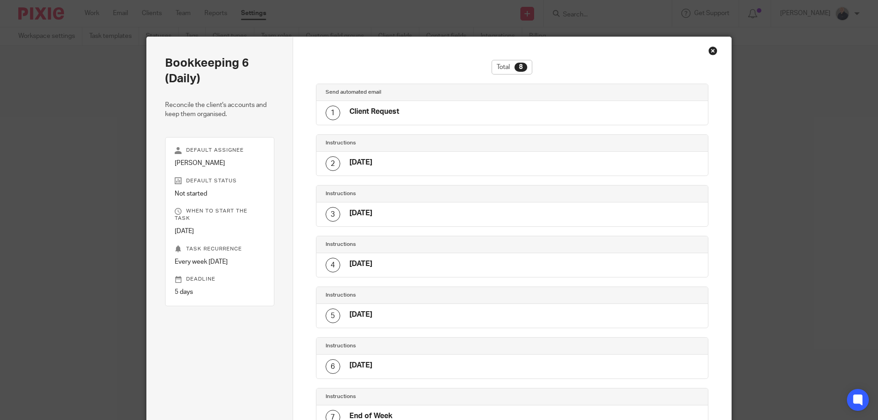
click at [708, 51] on div "Close this dialog window" at bounding box center [712, 50] width 9 height 9
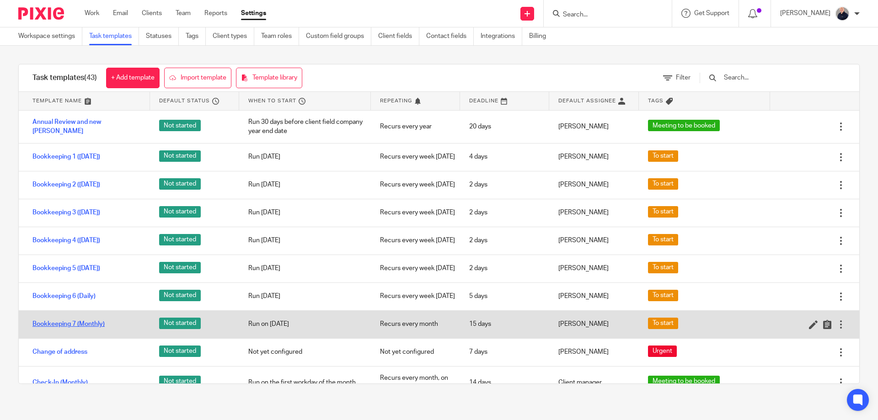
click at [78, 329] on link "Bookkeeping 7 (Monthly)" at bounding box center [68, 324] width 72 height 9
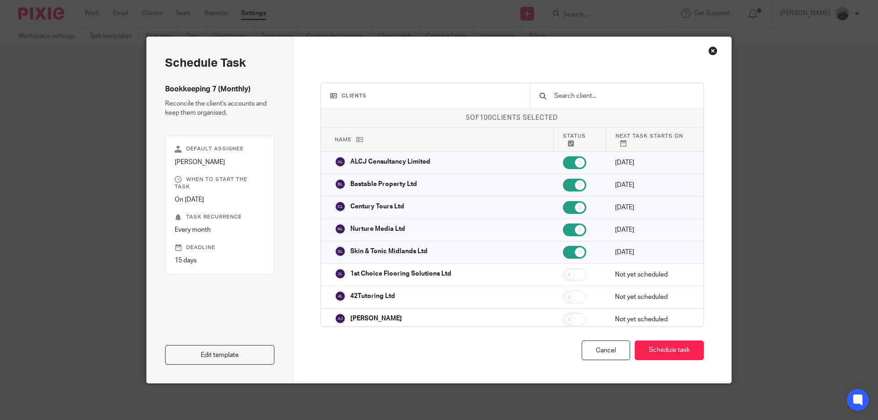
click at [711, 52] on div "Close this dialog window" at bounding box center [712, 50] width 9 height 9
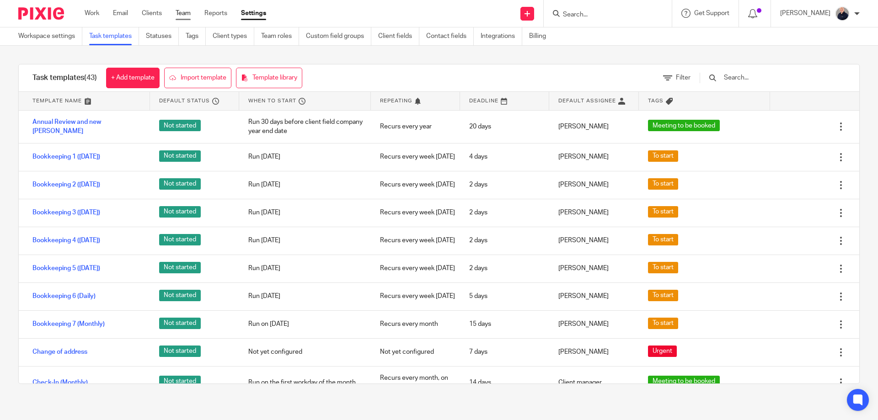
click at [185, 12] on link "Team" at bounding box center [183, 13] width 15 height 9
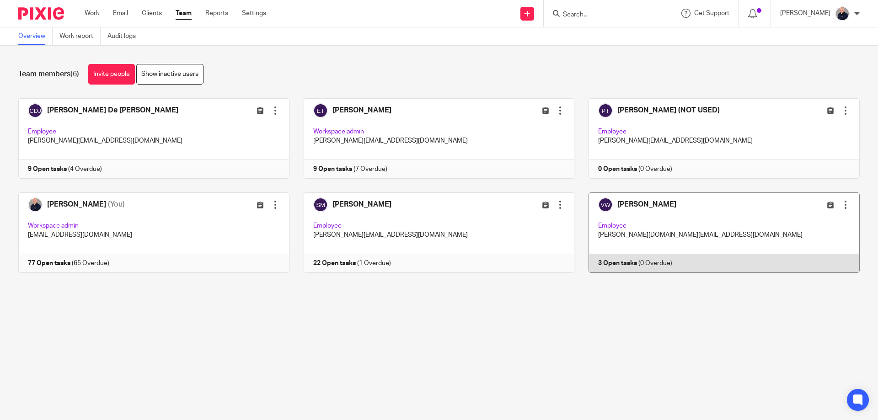
click at [728, 209] on link at bounding box center [716, 232] width 285 height 80
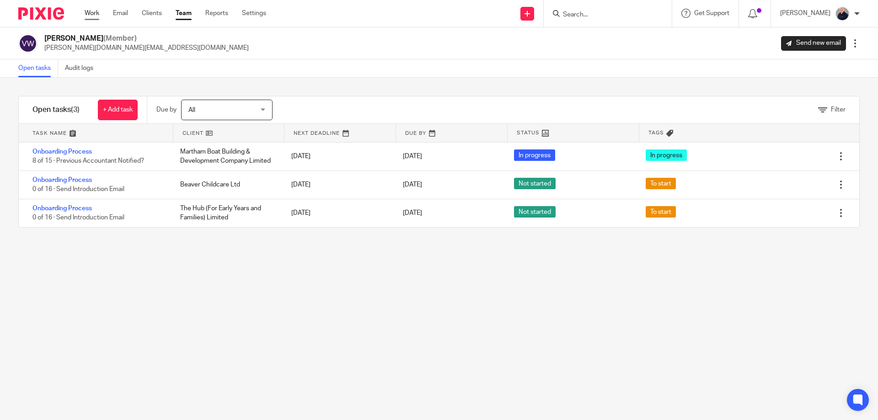
click at [93, 12] on link "Work" at bounding box center [92, 13] width 15 height 9
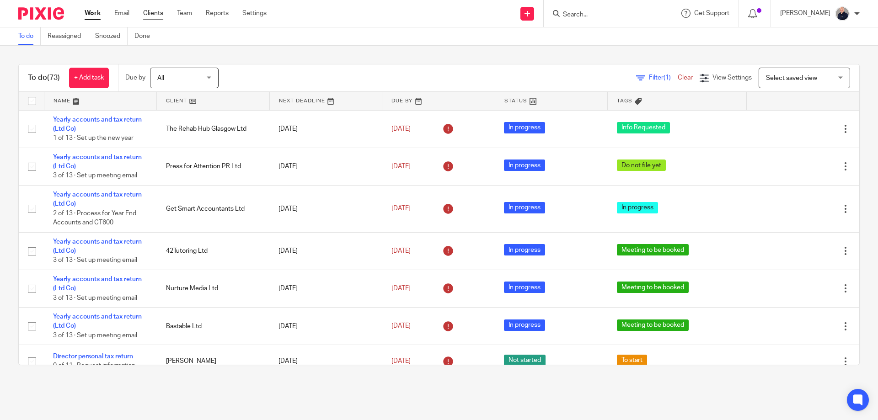
click at [154, 12] on link "Clients" at bounding box center [153, 13] width 20 height 9
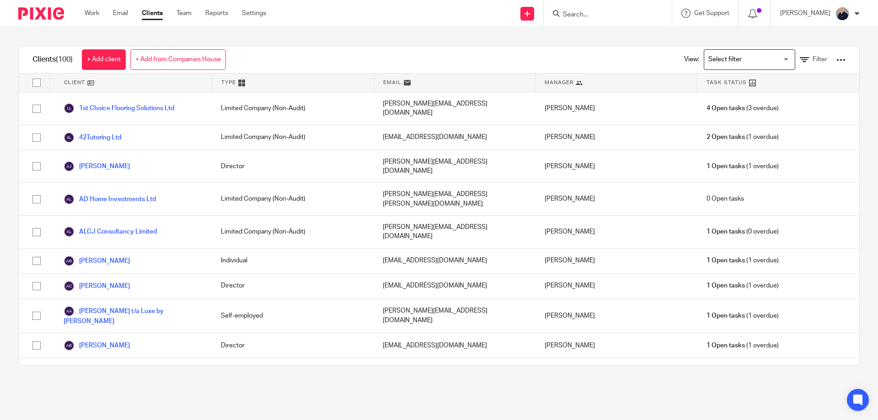
click at [591, 12] on input "Search" at bounding box center [603, 15] width 82 height 8
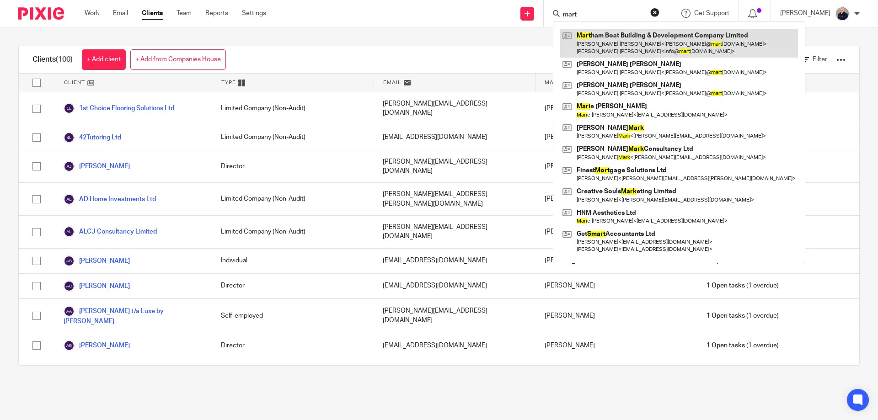
type input "mart"
click at [597, 39] on link at bounding box center [679, 43] width 238 height 28
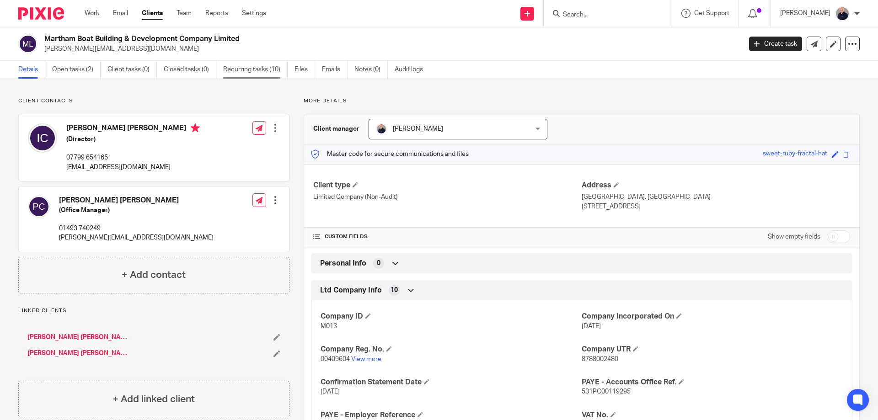
click at [246, 68] on link "Recurring tasks (10)" at bounding box center [255, 70] width 64 height 18
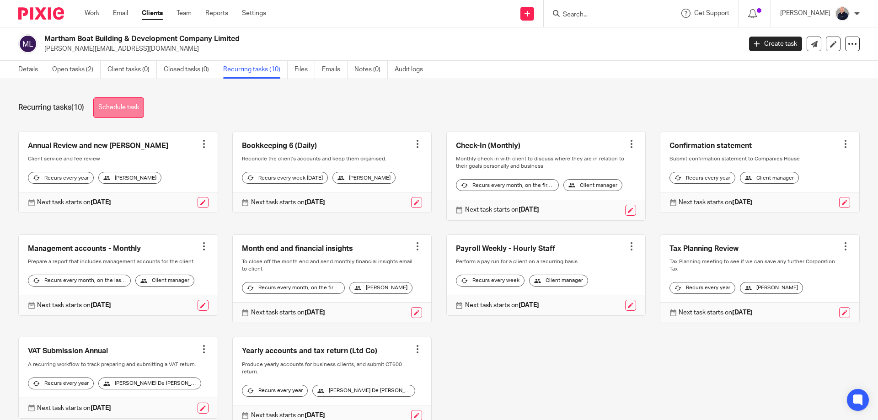
click at [120, 111] on link "Schedule task" at bounding box center [118, 107] width 51 height 21
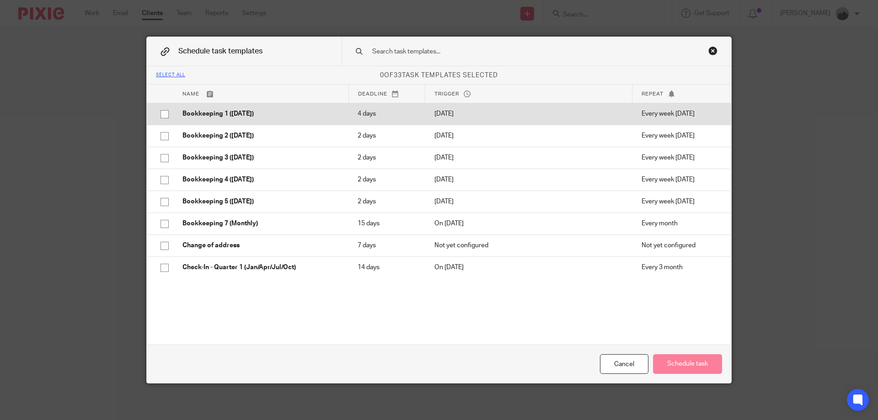
click at [159, 114] on input "checkbox" at bounding box center [164, 114] width 17 height 17
checkbox input "true"
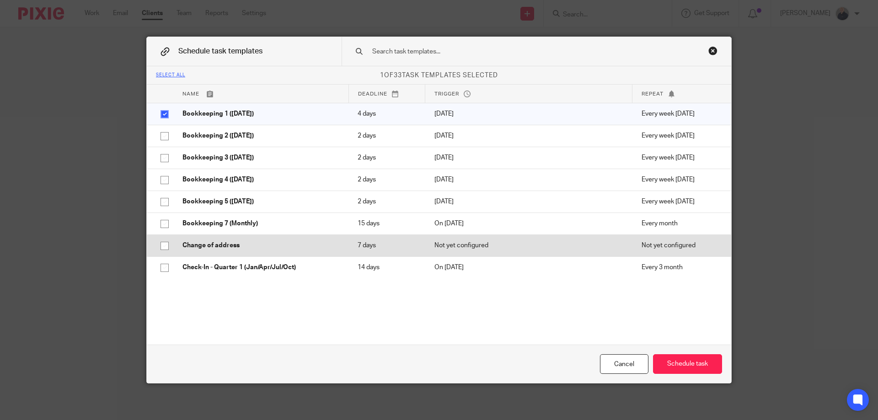
click at [161, 243] on input "checkbox" at bounding box center [164, 245] width 17 height 17
checkbox input "true"
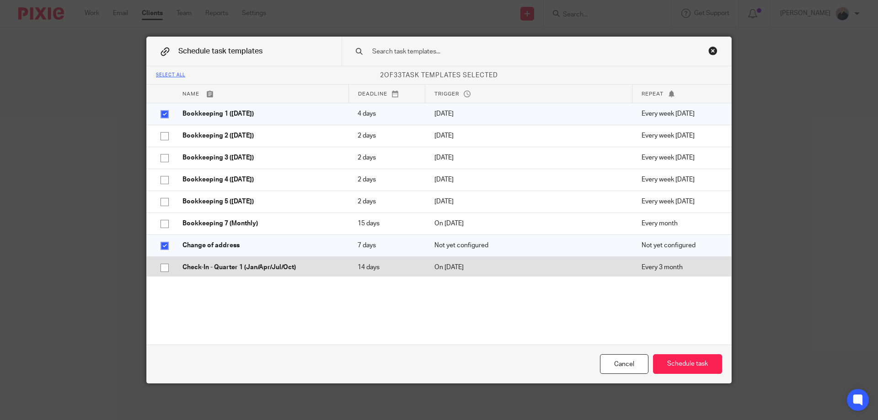
click at [160, 269] on input "checkbox" at bounding box center [164, 267] width 17 height 17
click at [160, 267] on input "checkbox" at bounding box center [164, 267] width 17 height 17
checkbox input "false"
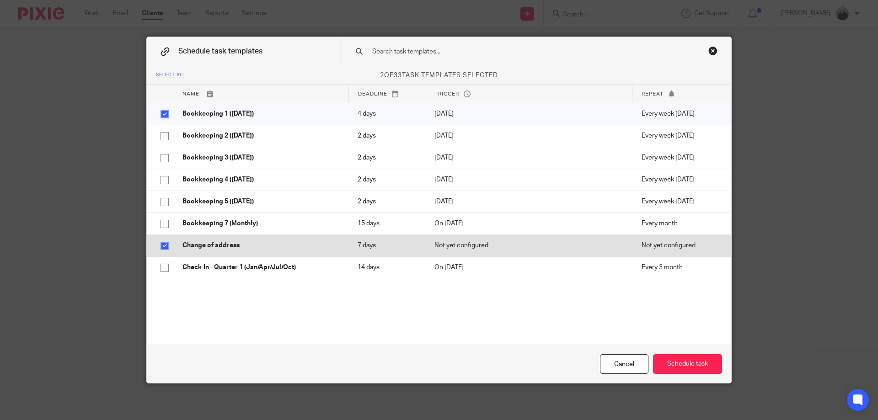
click at [160, 243] on input "checkbox" at bounding box center [164, 245] width 17 height 17
checkbox input "false"
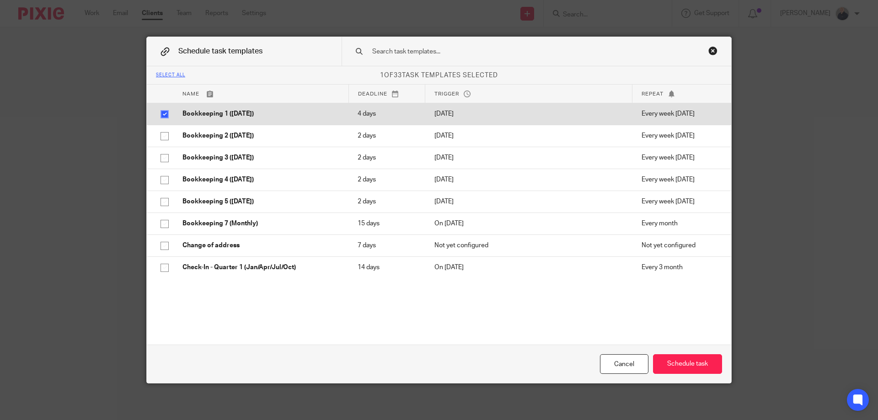
click at [162, 112] on input "checkbox" at bounding box center [164, 114] width 17 height 17
checkbox input "false"
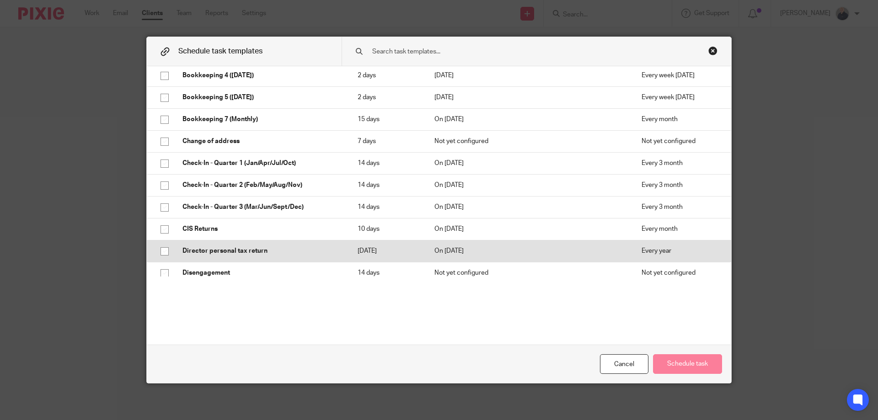
scroll to position [122, 0]
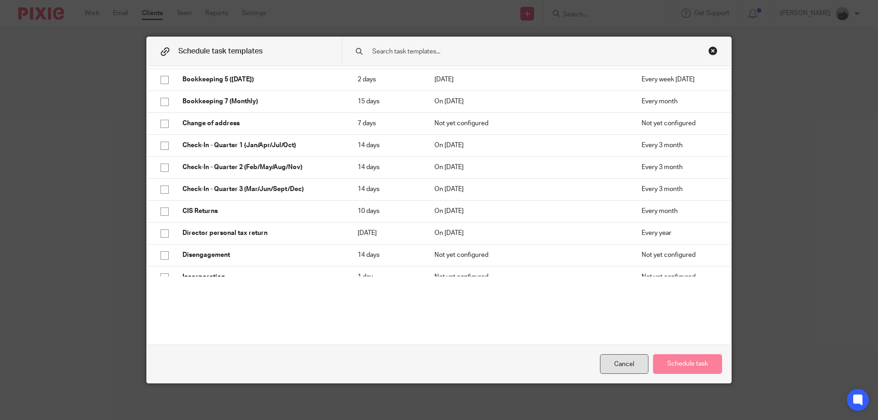
click at [622, 367] on div "Cancel" at bounding box center [624, 364] width 48 height 20
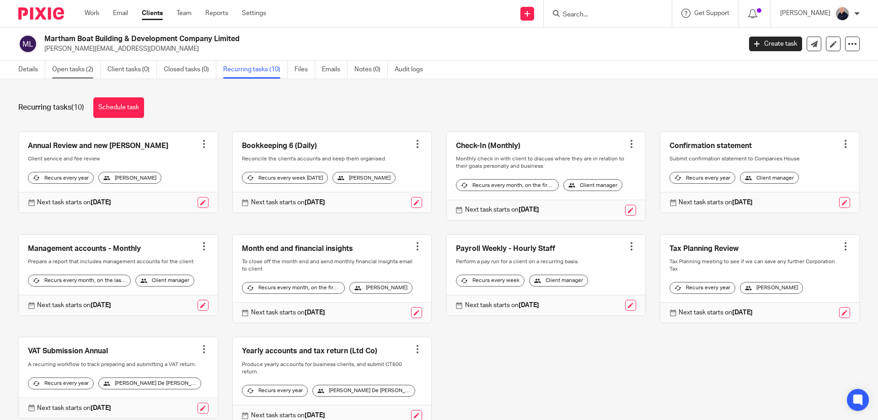
click at [62, 71] on link "Open tasks (2)" at bounding box center [76, 70] width 48 height 18
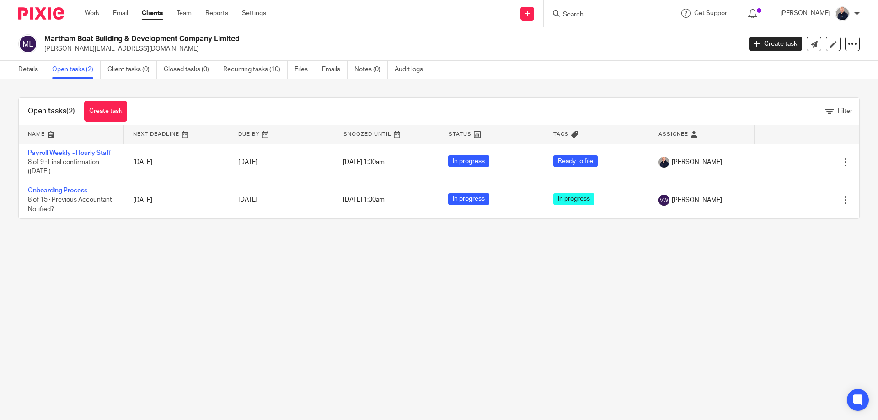
click at [507, 300] on main "Martham Boat Building & Development Company Limited [PERSON_NAME][EMAIL_ADDRESS…" at bounding box center [439, 210] width 878 height 420
click at [185, 14] on link "Team" at bounding box center [183, 13] width 15 height 9
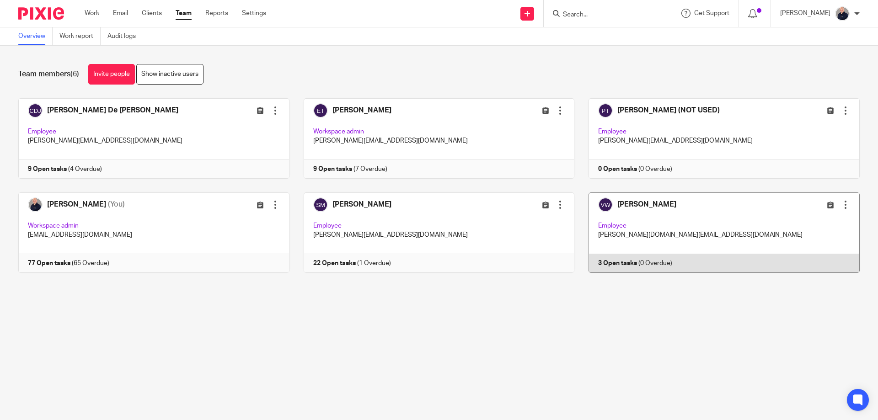
click at [750, 204] on link at bounding box center [716, 232] width 285 height 80
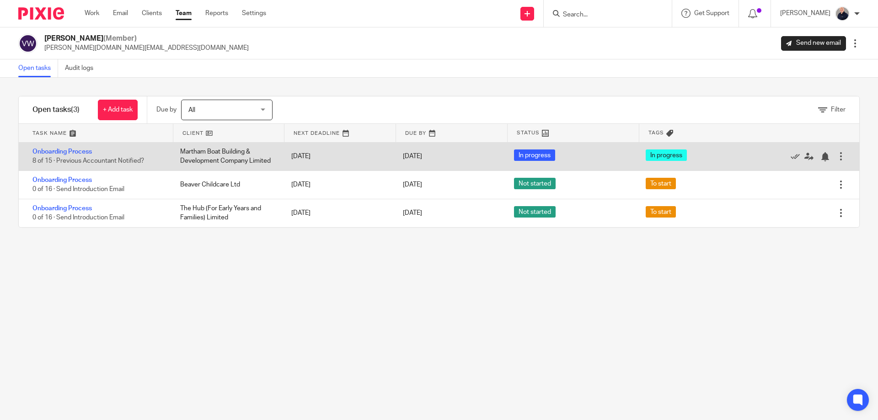
click at [189, 152] on div "Martham Boat Building & Development Company Limited" at bounding box center [226, 157] width 111 height 28
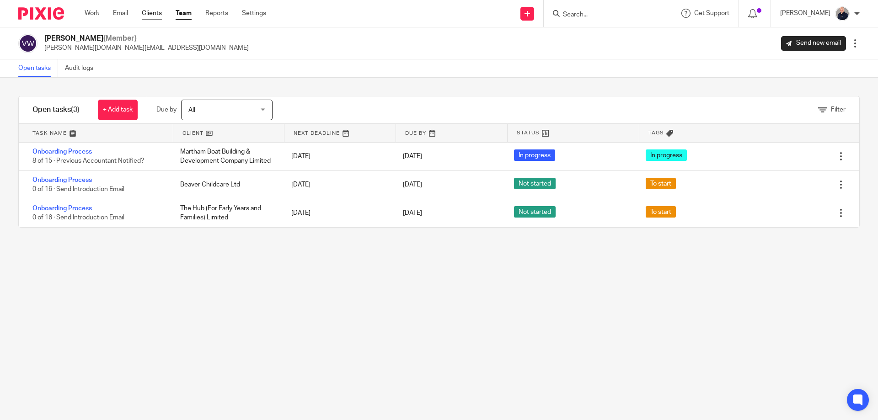
click at [146, 12] on link "Clients" at bounding box center [152, 13] width 20 height 9
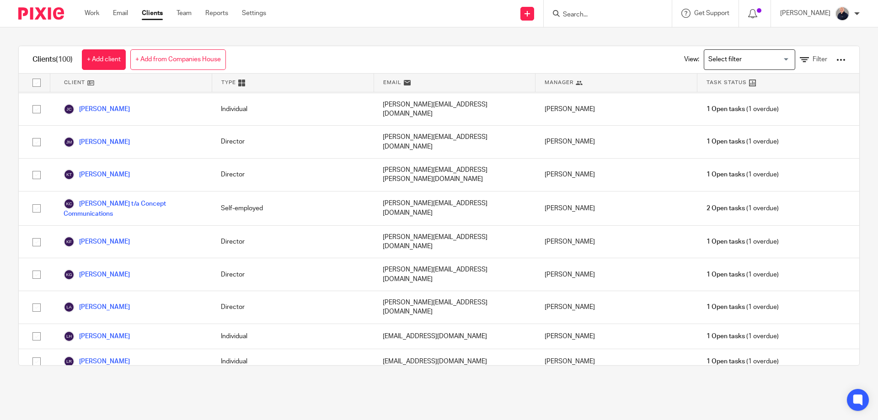
scroll to position [1585, 0]
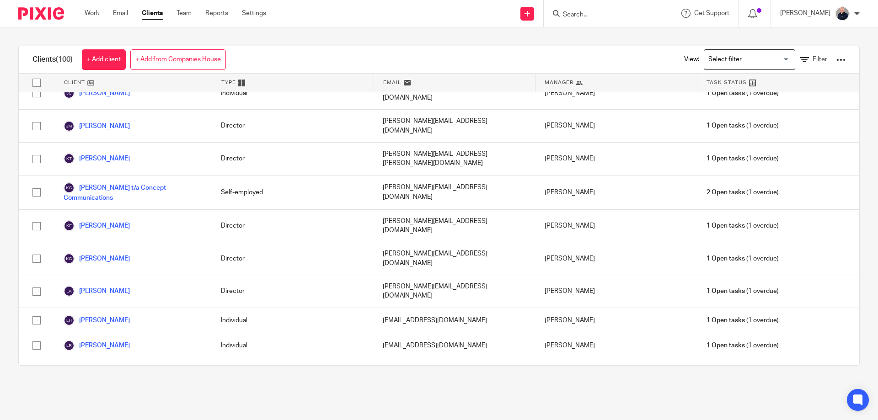
click at [127, 390] on link "Martham Boat Building & Development Company Limited" at bounding box center [133, 400] width 139 height 20
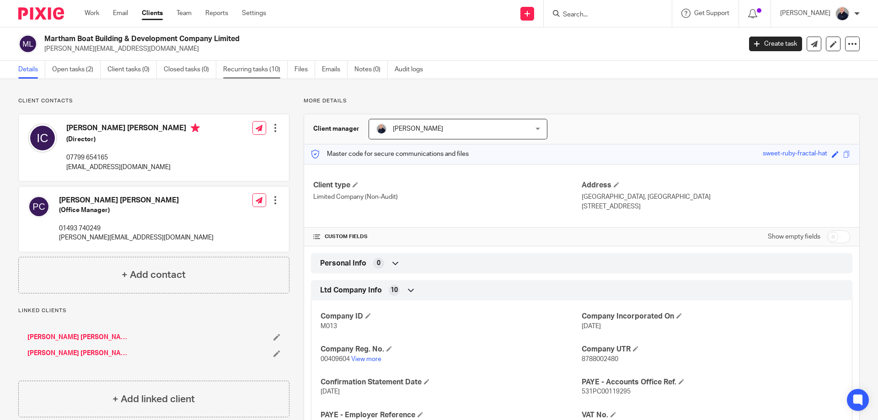
click at [259, 70] on link "Recurring tasks (10)" at bounding box center [255, 70] width 64 height 18
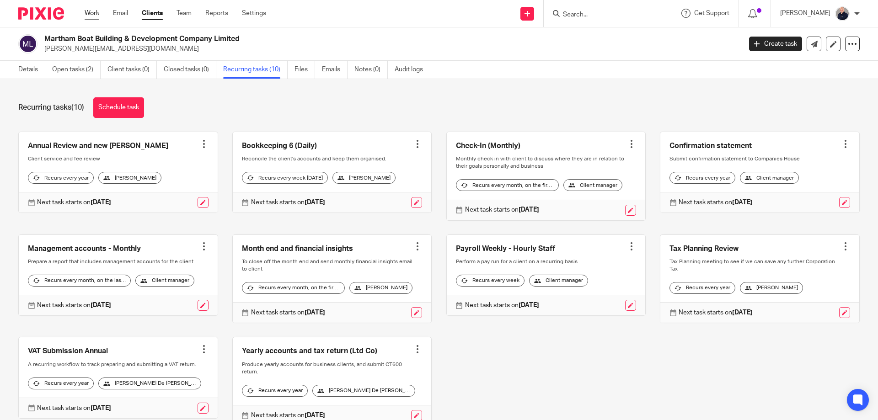
click at [92, 12] on link "Work" at bounding box center [92, 13] width 15 height 9
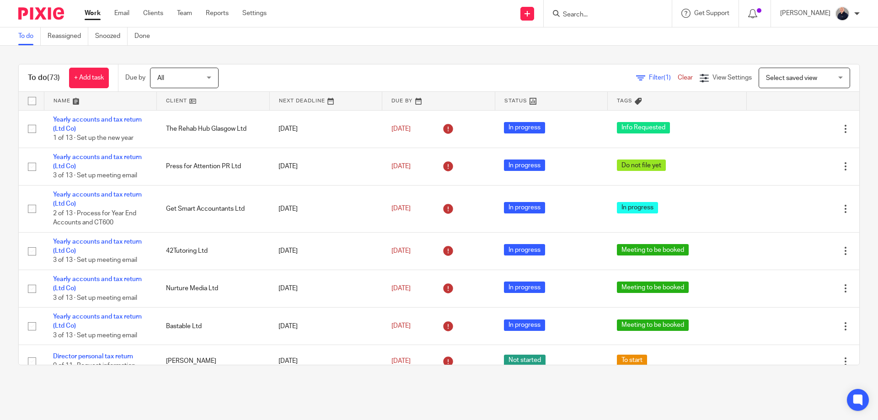
click at [65, 102] on link at bounding box center [100, 101] width 112 height 18
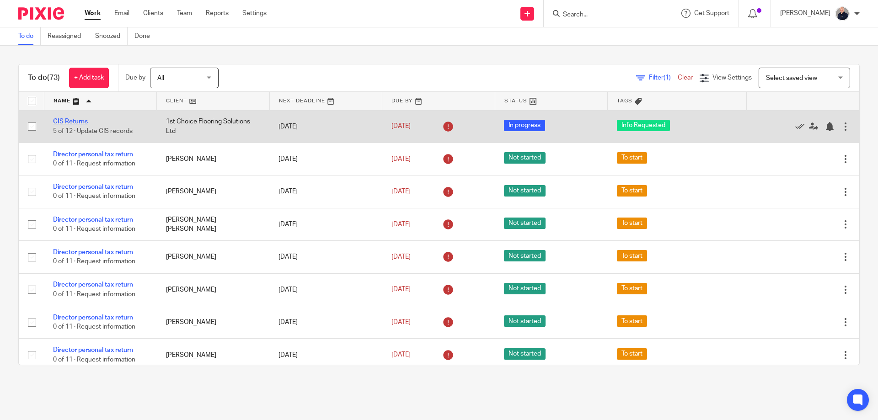
click at [63, 121] on link "CIS Returns" at bounding box center [70, 121] width 35 height 6
